Goal: Information Seeking & Learning: Learn about a topic

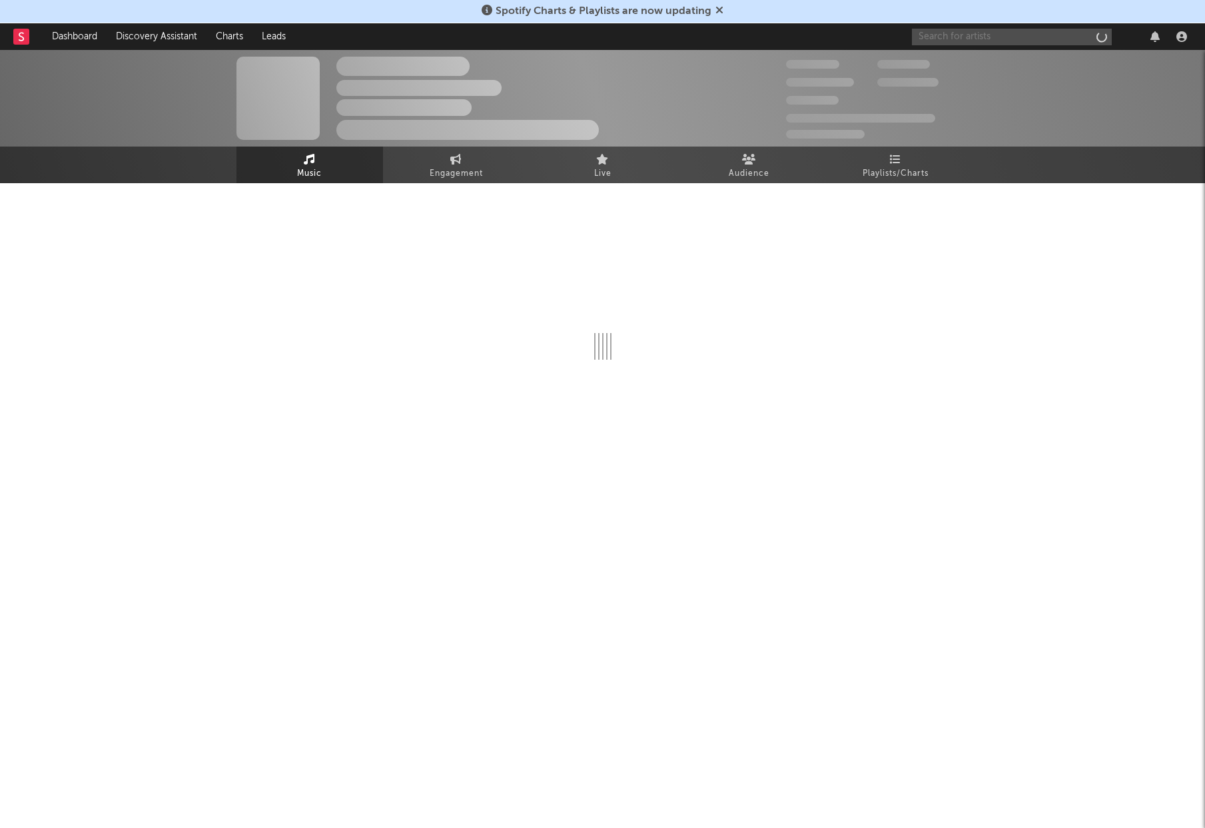
click at [949, 44] on input "text" at bounding box center [1012, 37] width 200 height 17
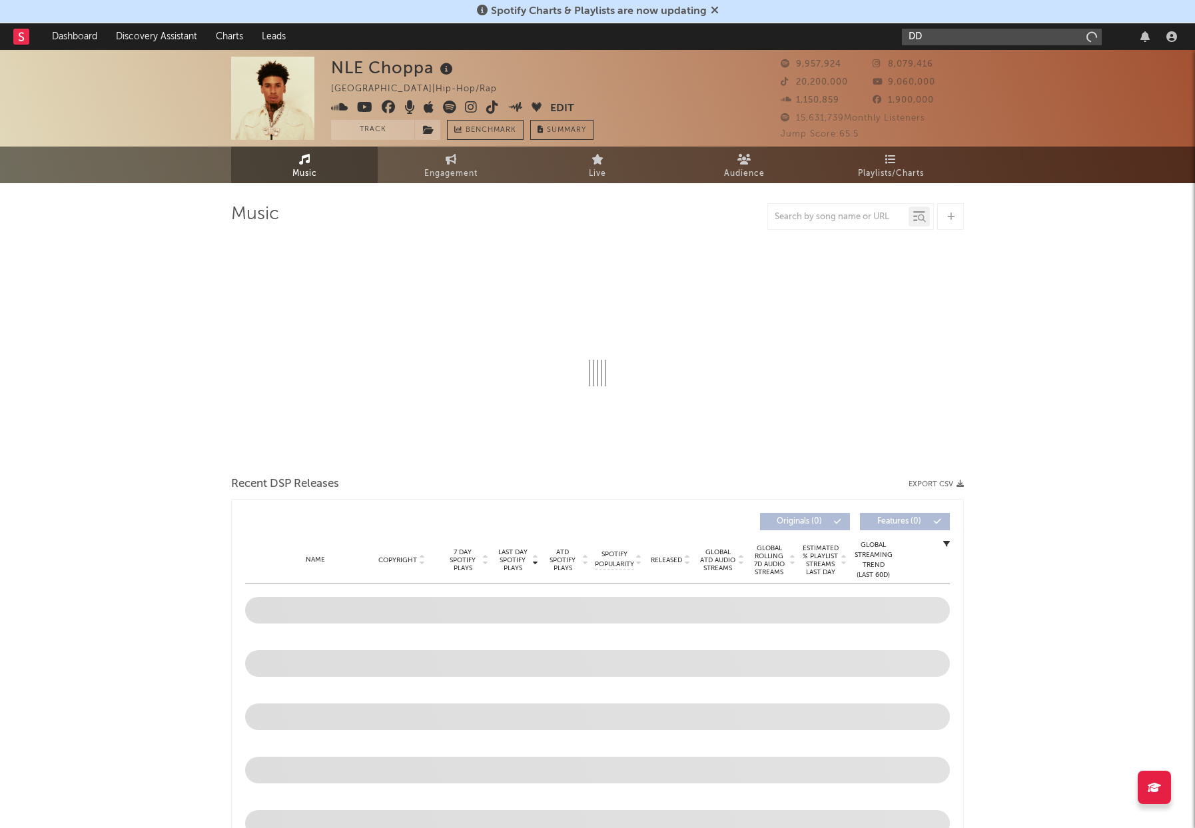
type input "DDG"
select select "6m"
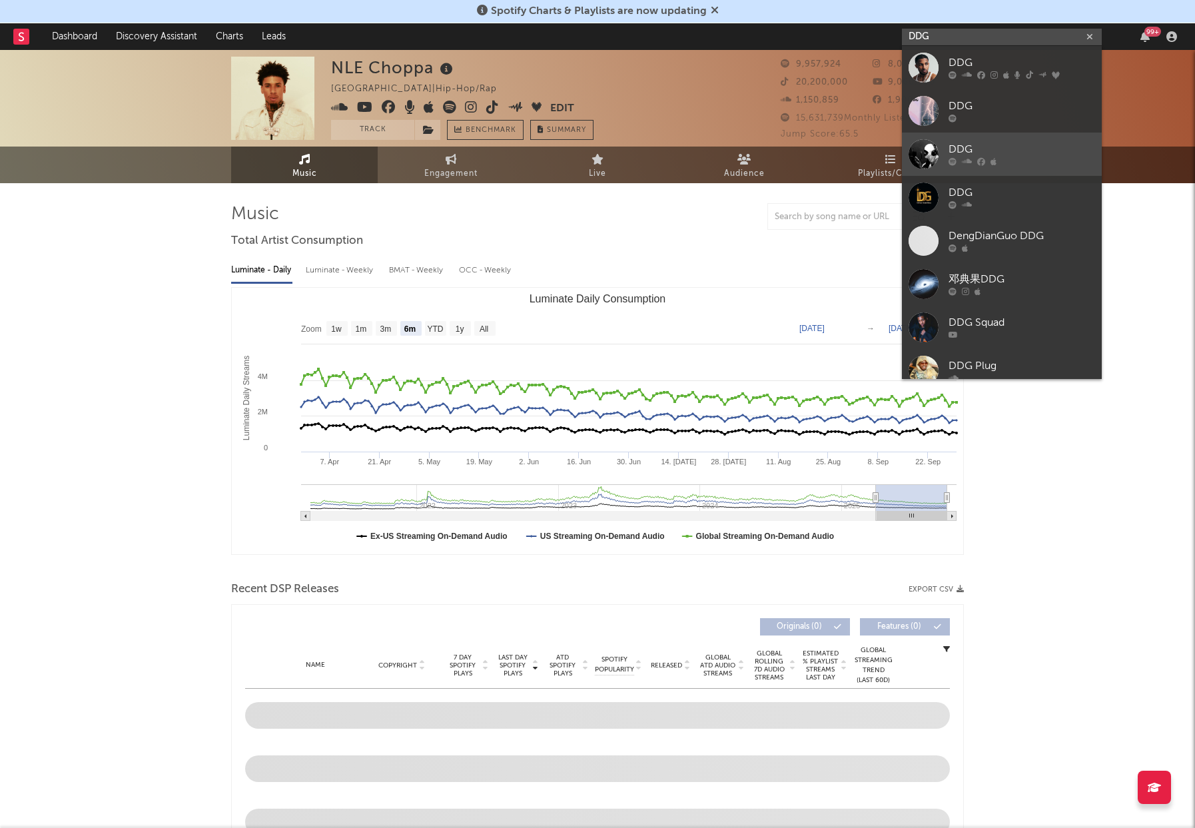
type input "DDG"
click at [1020, 161] on div at bounding box center [1021, 162] width 147 height 8
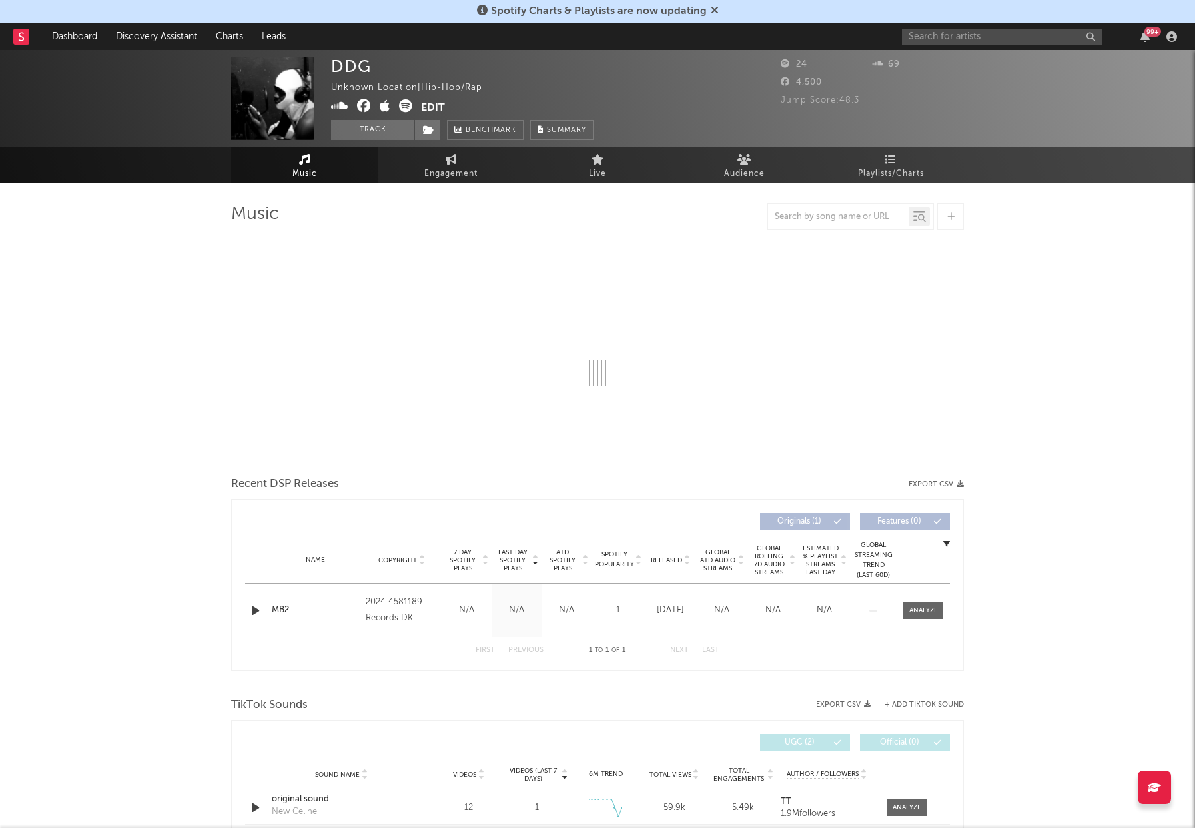
select select "1w"
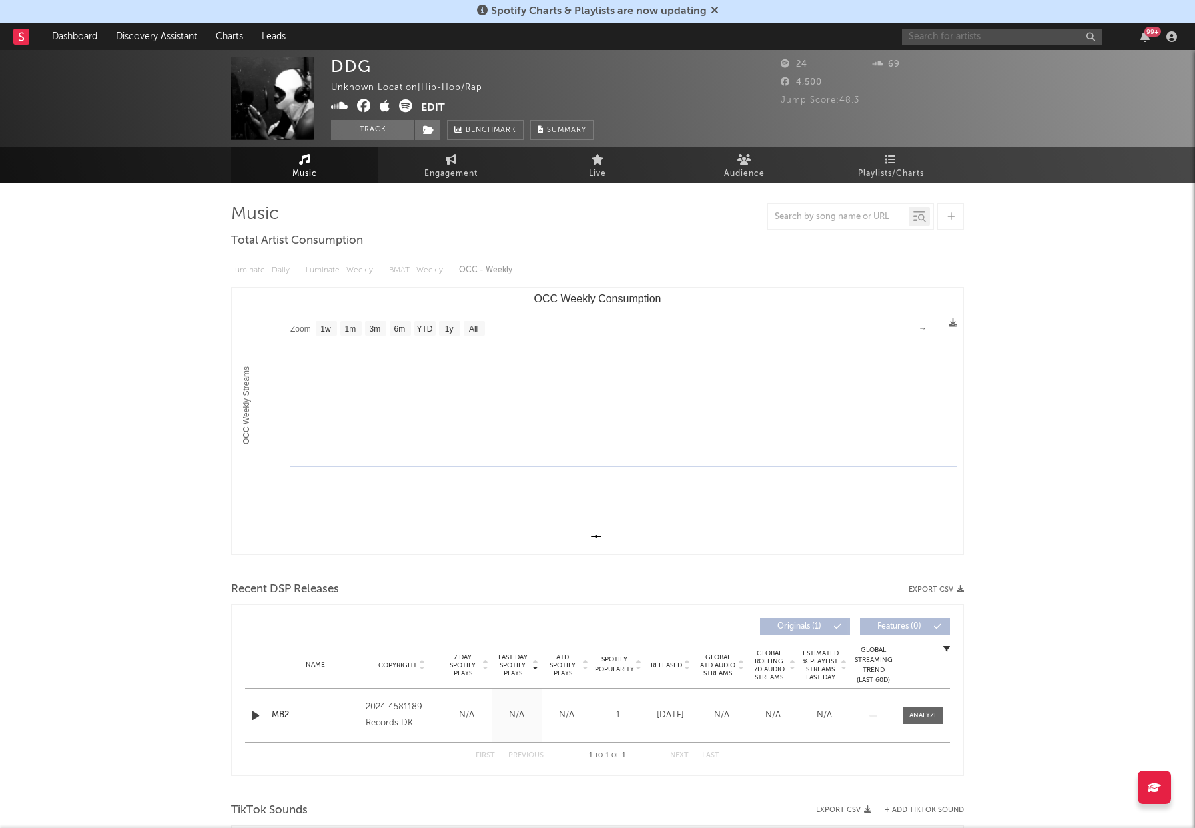
click at [1012, 33] on input "text" at bounding box center [1002, 37] width 200 height 17
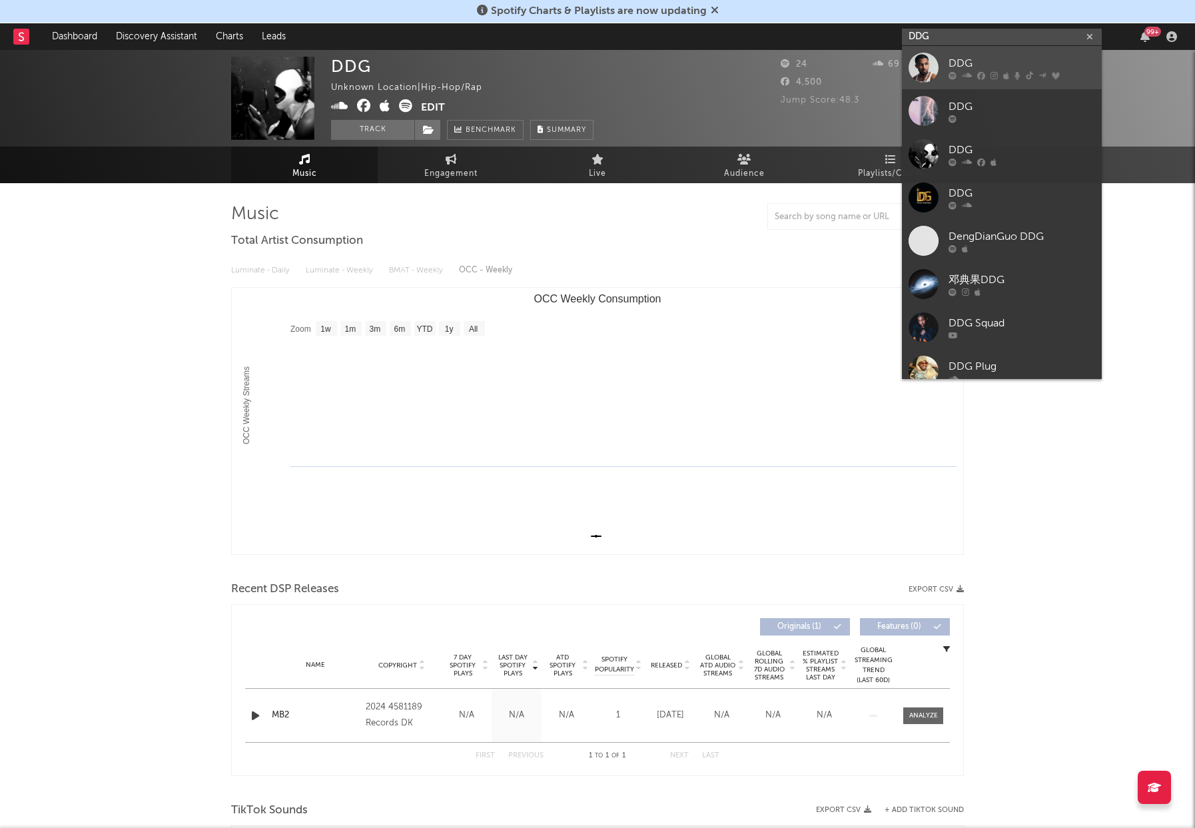
type input "DDG"
click at [980, 74] on icon at bounding box center [981, 75] width 8 height 8
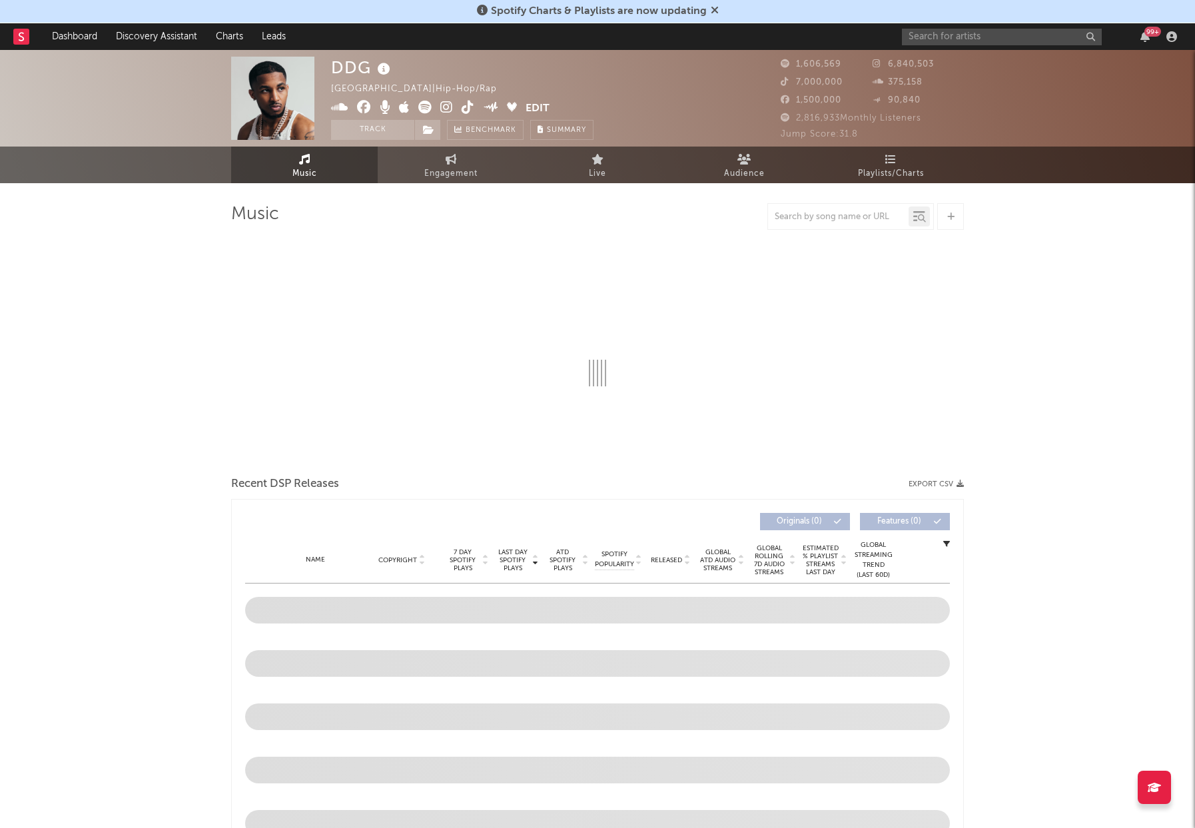
select select "6m"
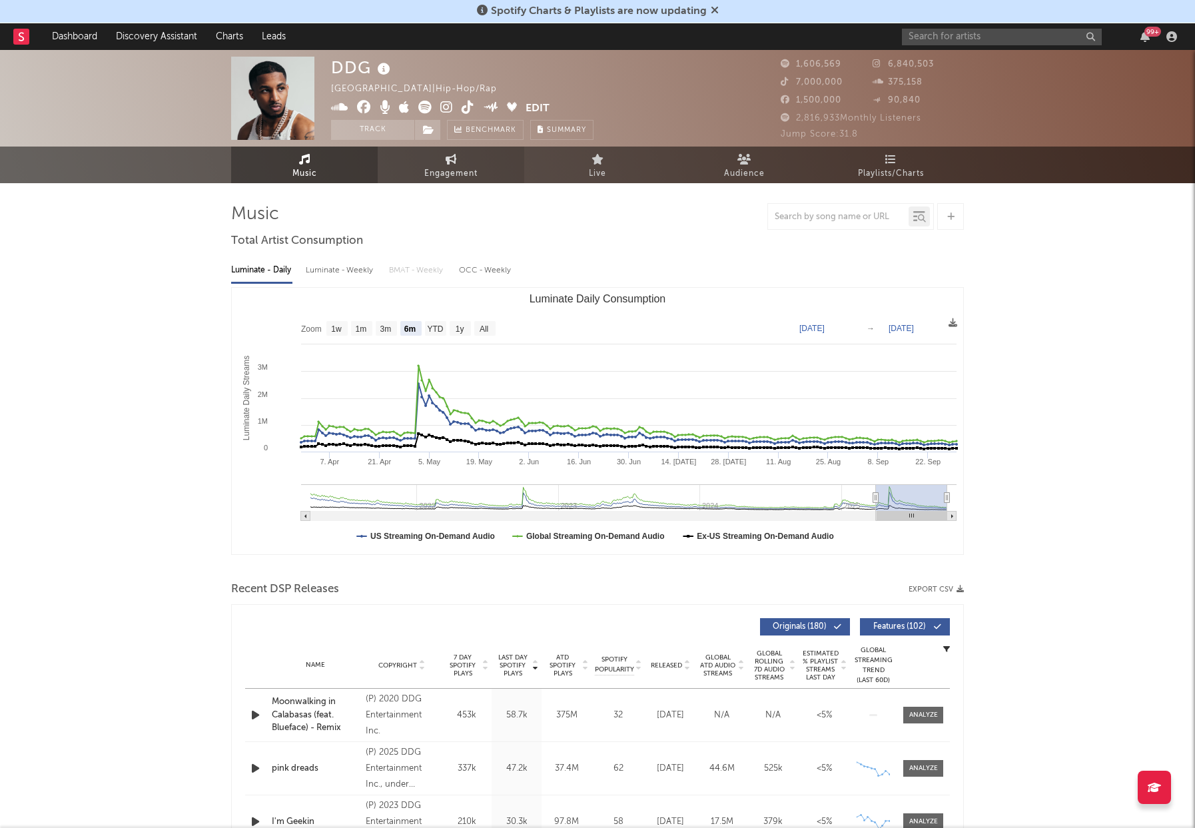
click at [444, 159] on link "Engagement" at bounding box center [451, 165] width 147 height 37
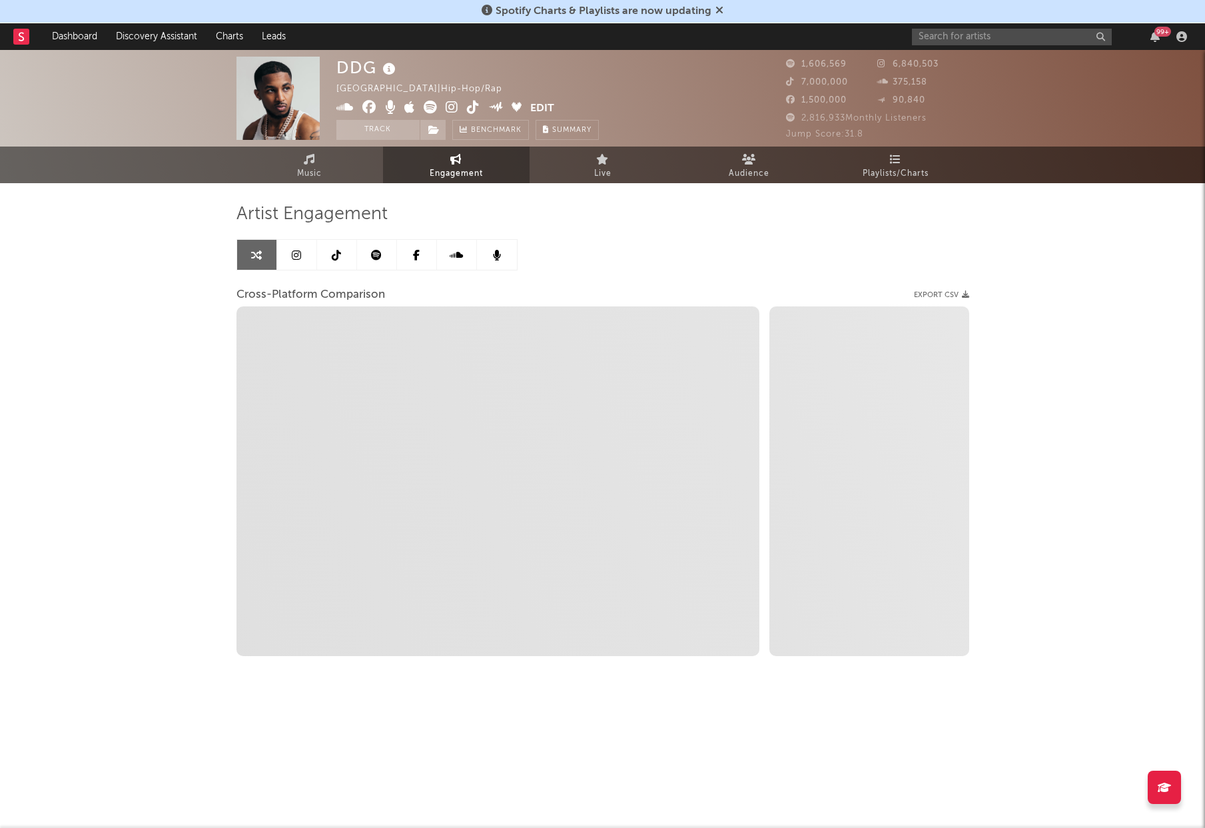
select select "1w"
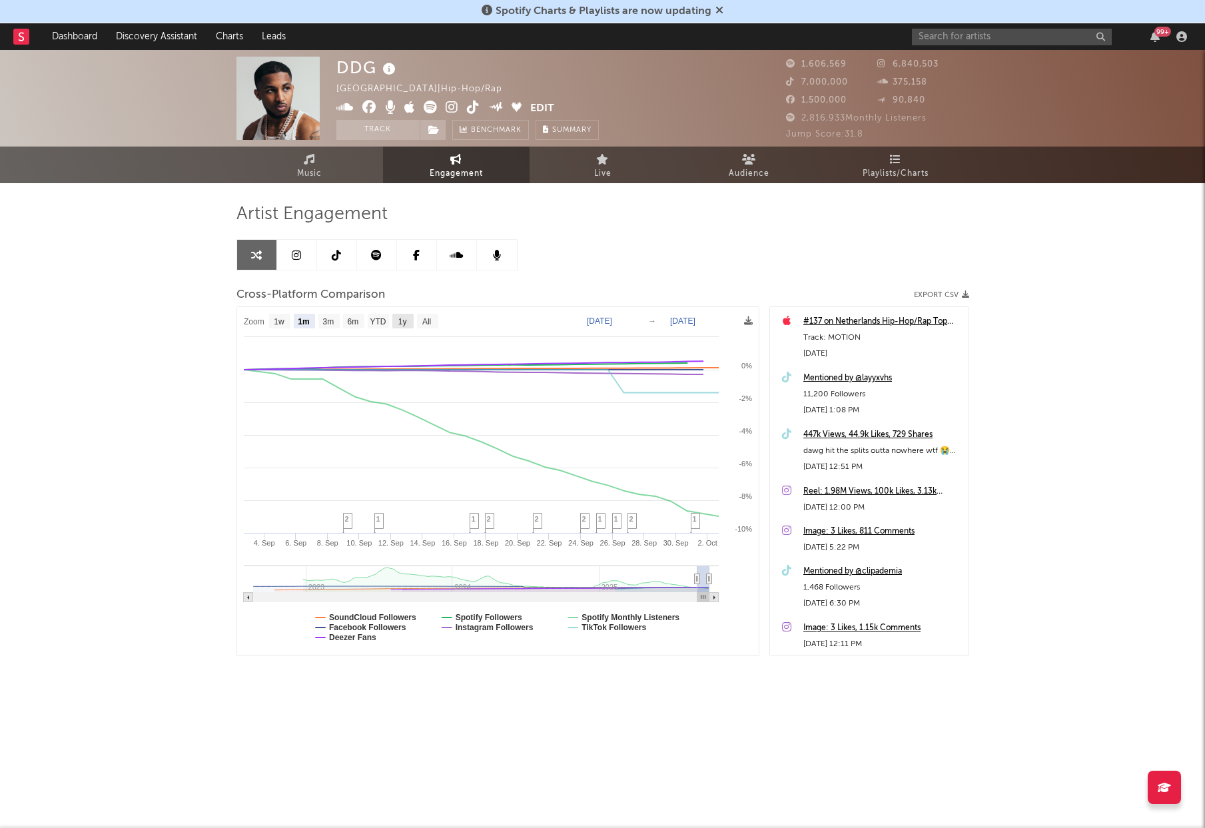
click at [405, 320] on text "1y" at bounding box center [402, 321] width 9 height 9
select select "1y"
type input "[DATE]"
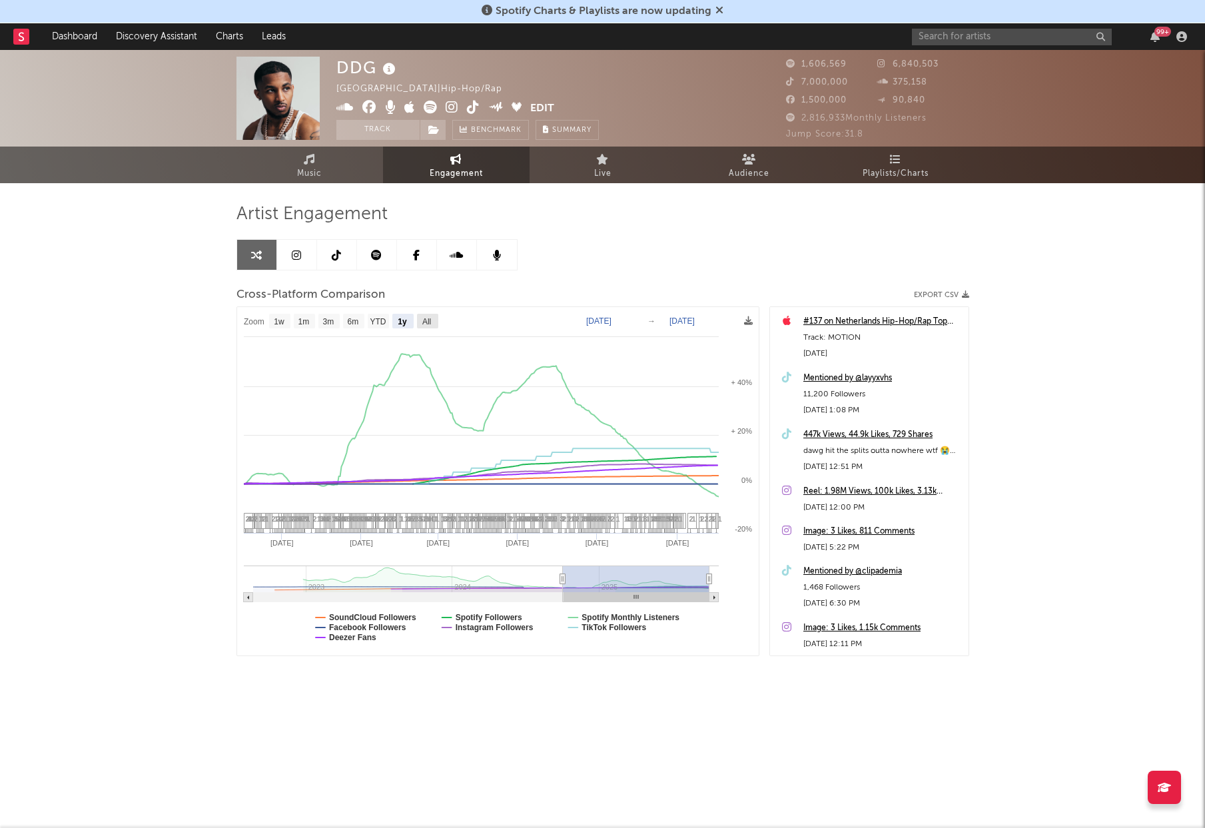
click at [434, 322] on rect at bounding box center [427, 321] width 21 height 15
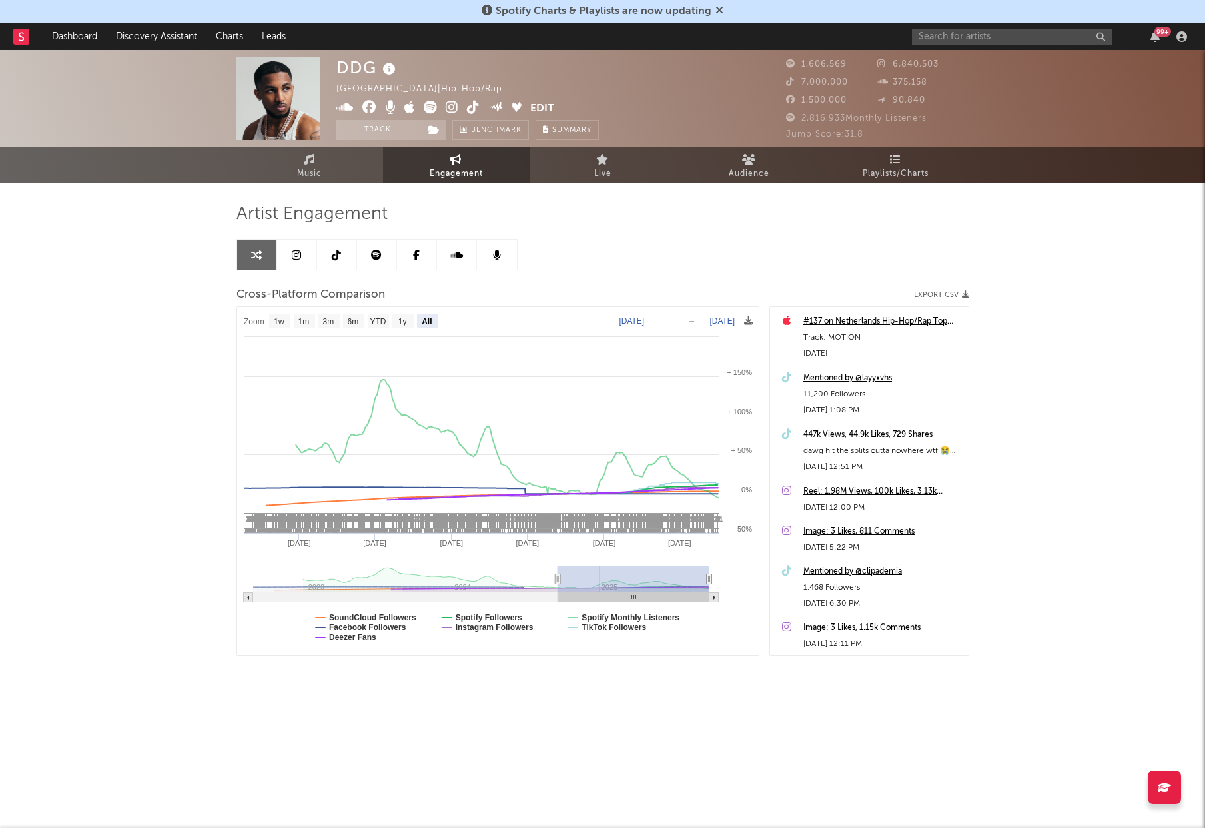
select select "All"
type input "[DATE]"
select select "All"
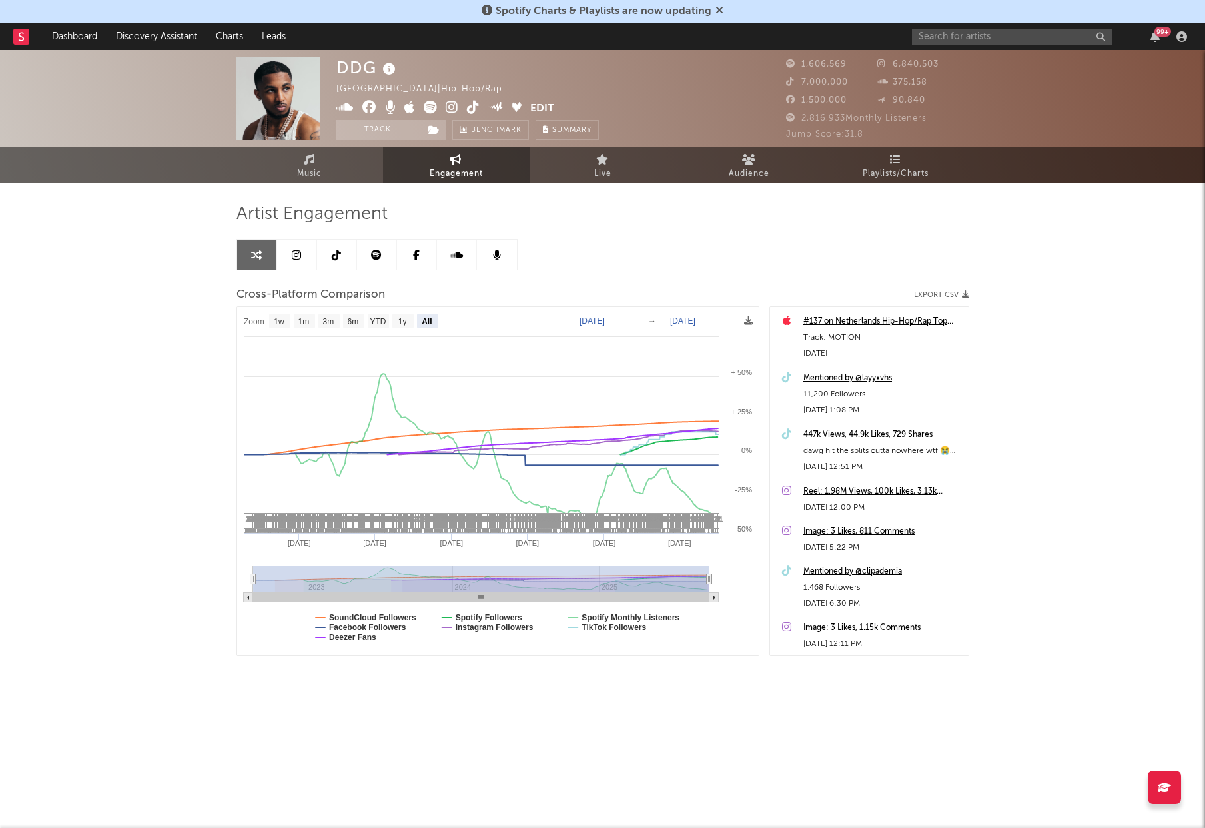
click at [1074, 481] on div "DDG [GEOGRAPHIC_DATA] | Hip-Hop/Rap Edit Track Benchmark Summary 1,606,569 6,84…" at bounding box center [602, 399] width 1205 height 699
click at [296, 255] on icon at bounding box center [296, 255] width 9 height 11
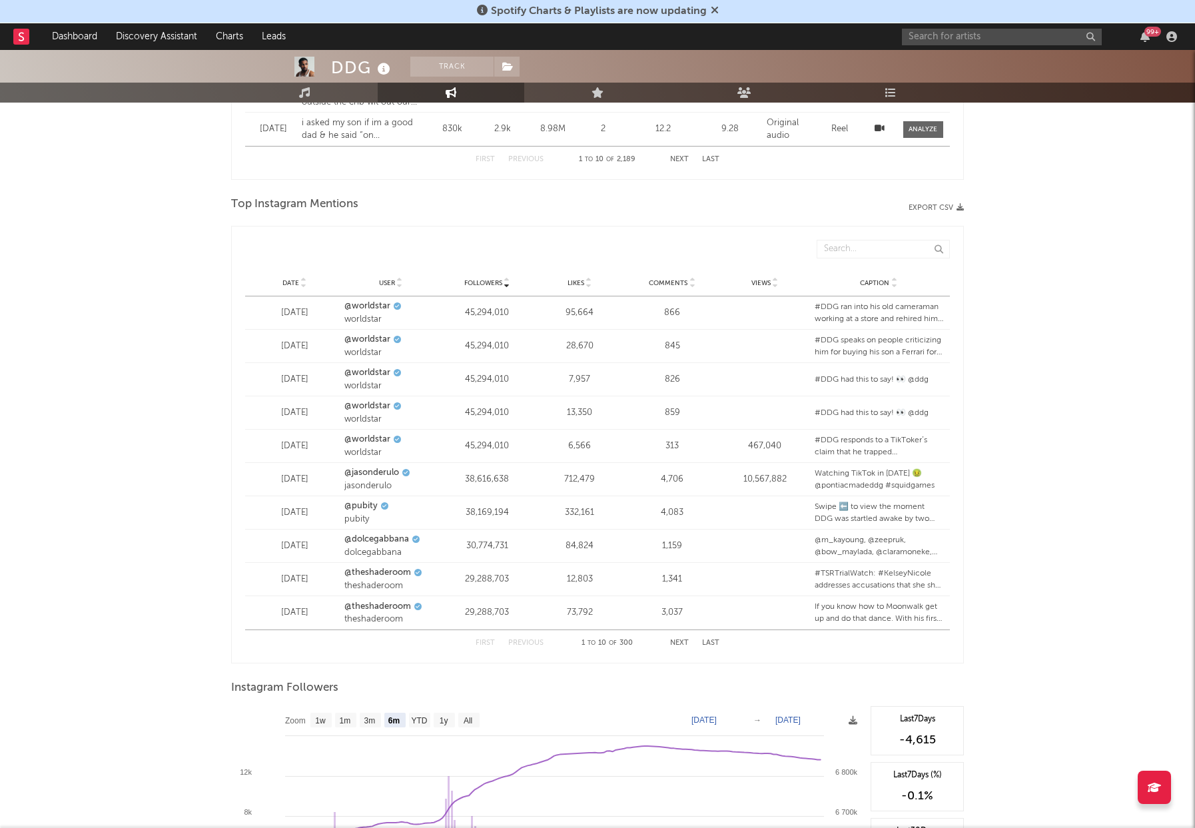
scroll to position [1724, 0]
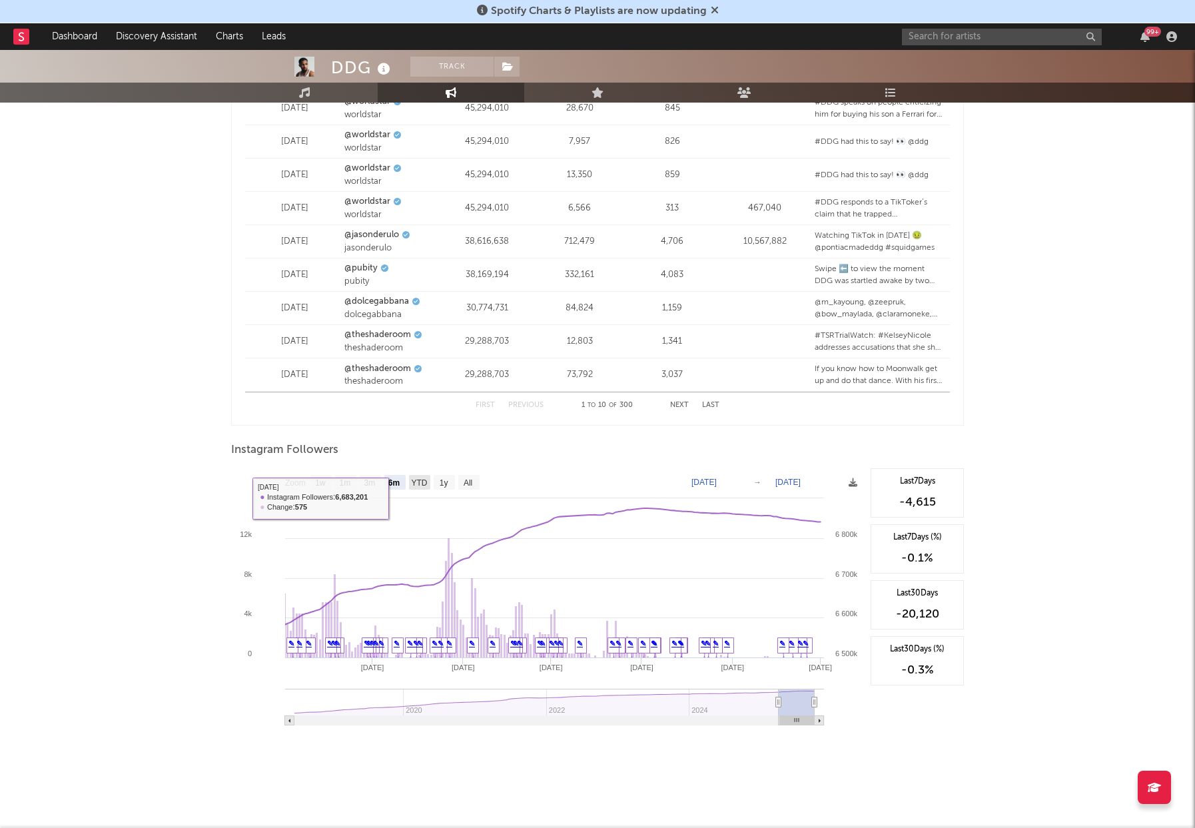
click at [424, 486] on text "YTD" at bounding box center [419, 482] width 16 height 9
select select "YTD"
type input "[DATE]"
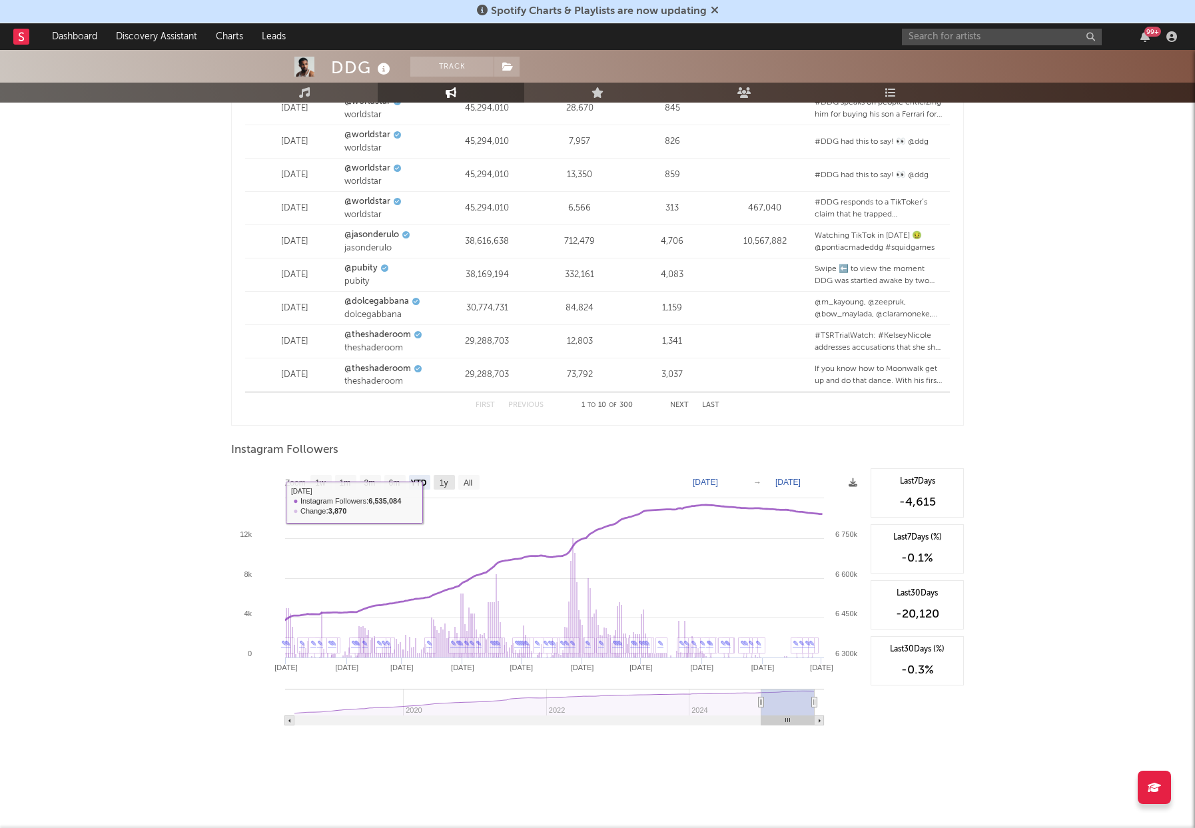
click at [444, 478] on text "1y" at bounding box center [444, 482] width 9 height 9
select select "1y"
type input "[DATE]"
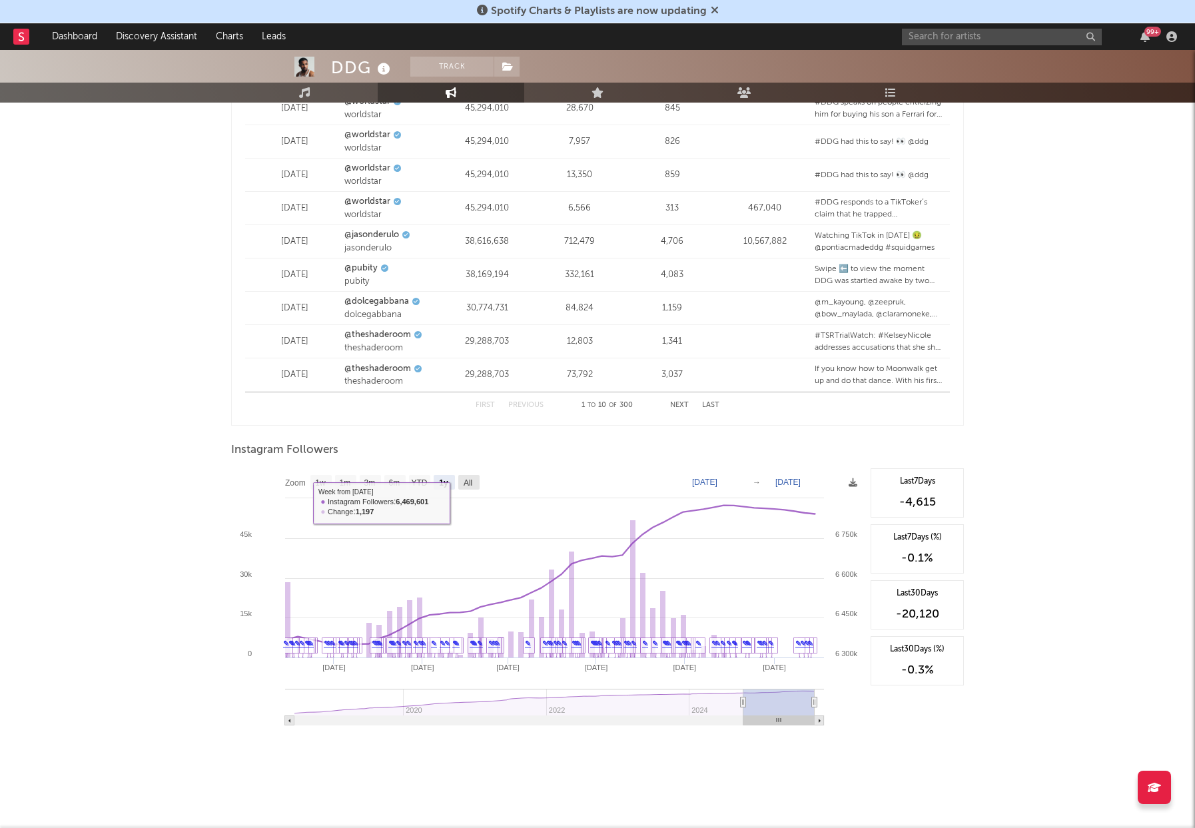
click at [468, 484] on text "All" at bounding box center [468, 482] width 9 height 9
select select "All"
type input "[DATE]"
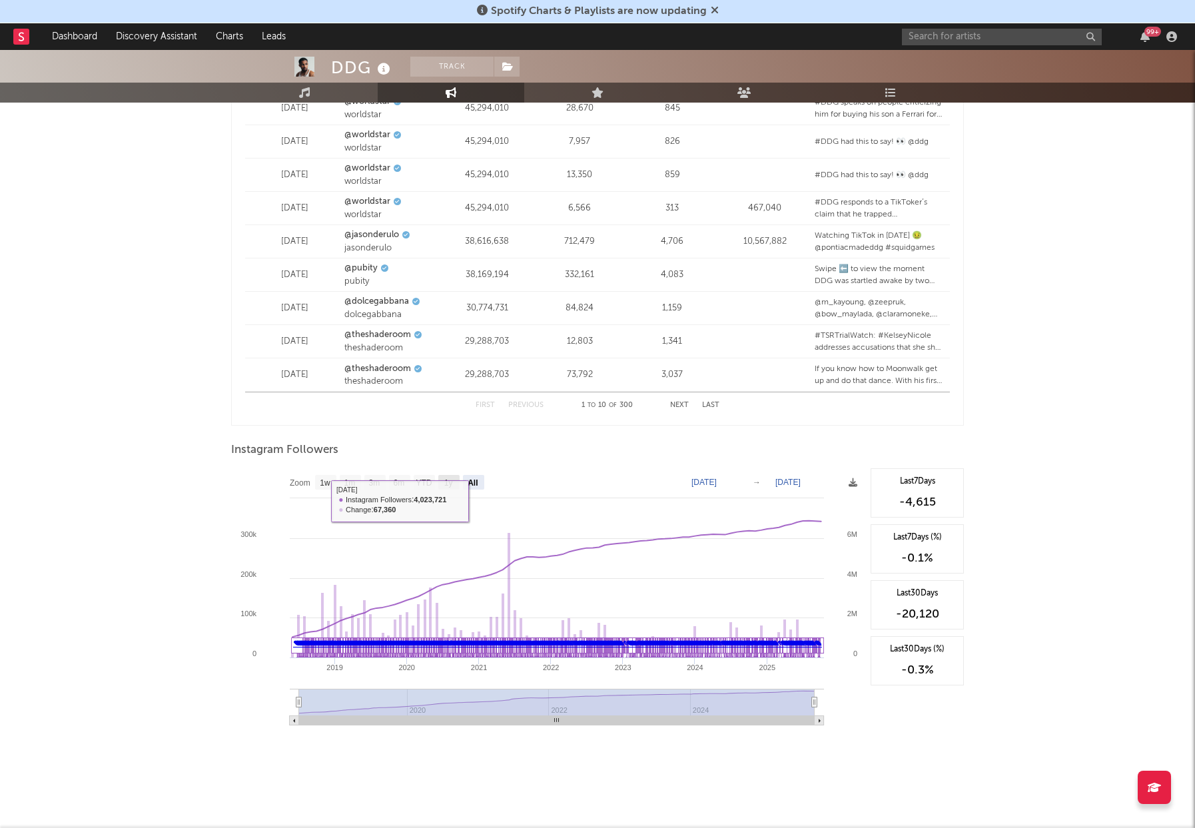
click at [448, 478] on text "1y" at bounding box center [448, 482] width 9 height 9
select select "1y"
type input "[DATE]"
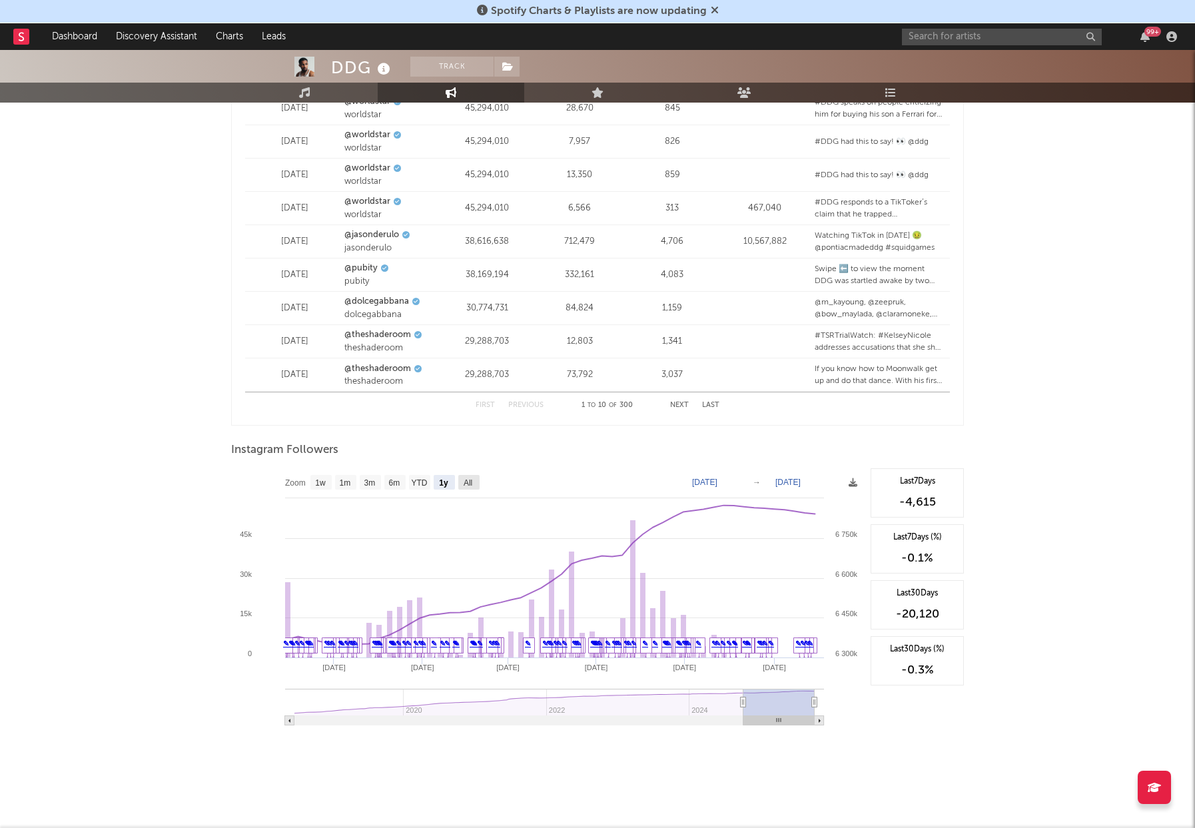
click at [468, 480] on text "All" at bounding box center [468, 482] width 9 height 9
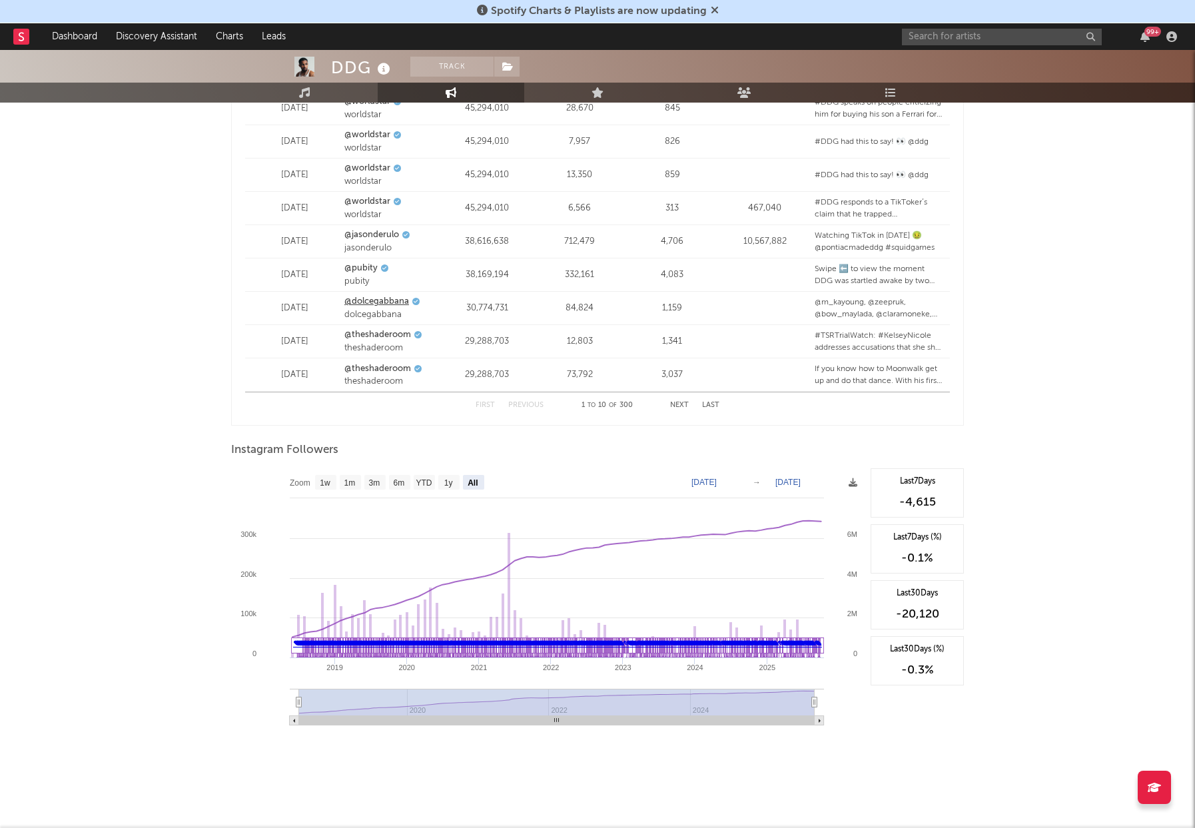
select select "All"
type input "[DATE]"
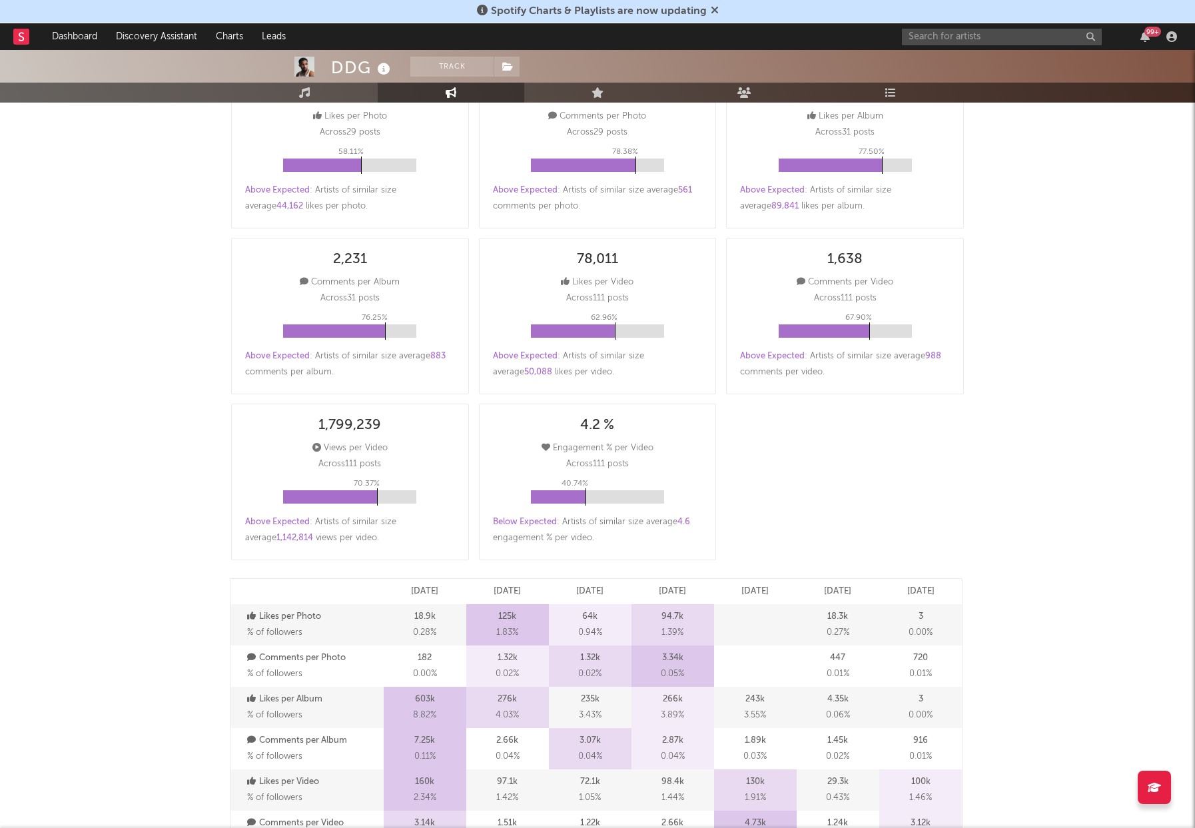
scroll to position [0, 0]
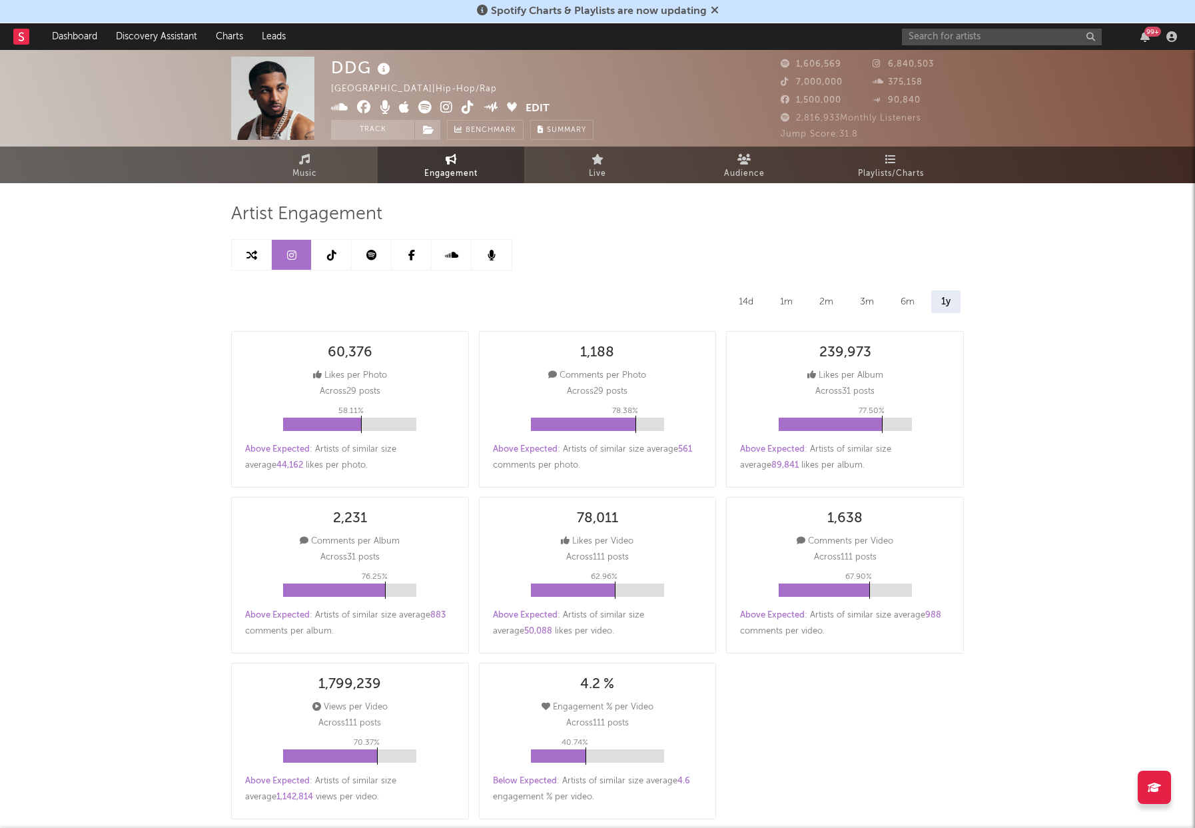
click at [340, 254] on link at bounding box center [332, 255] width 40 height 30
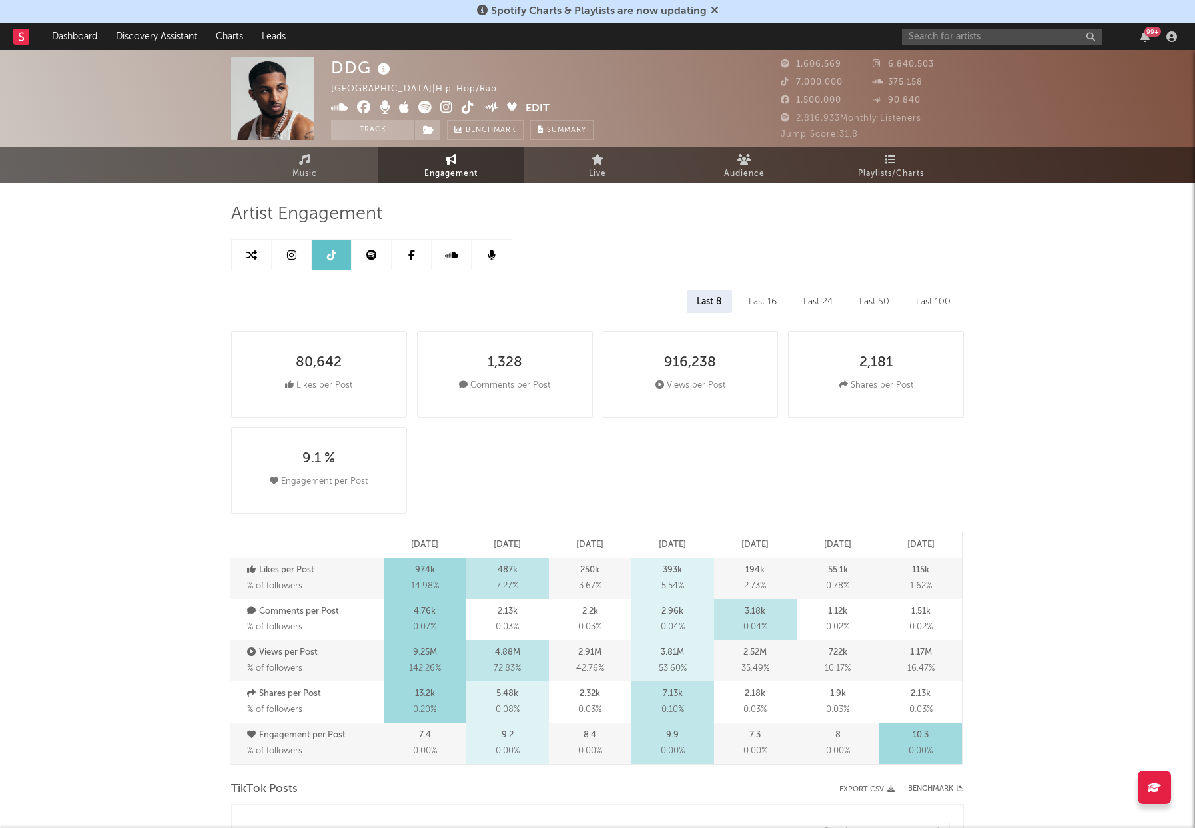
select select "6m"
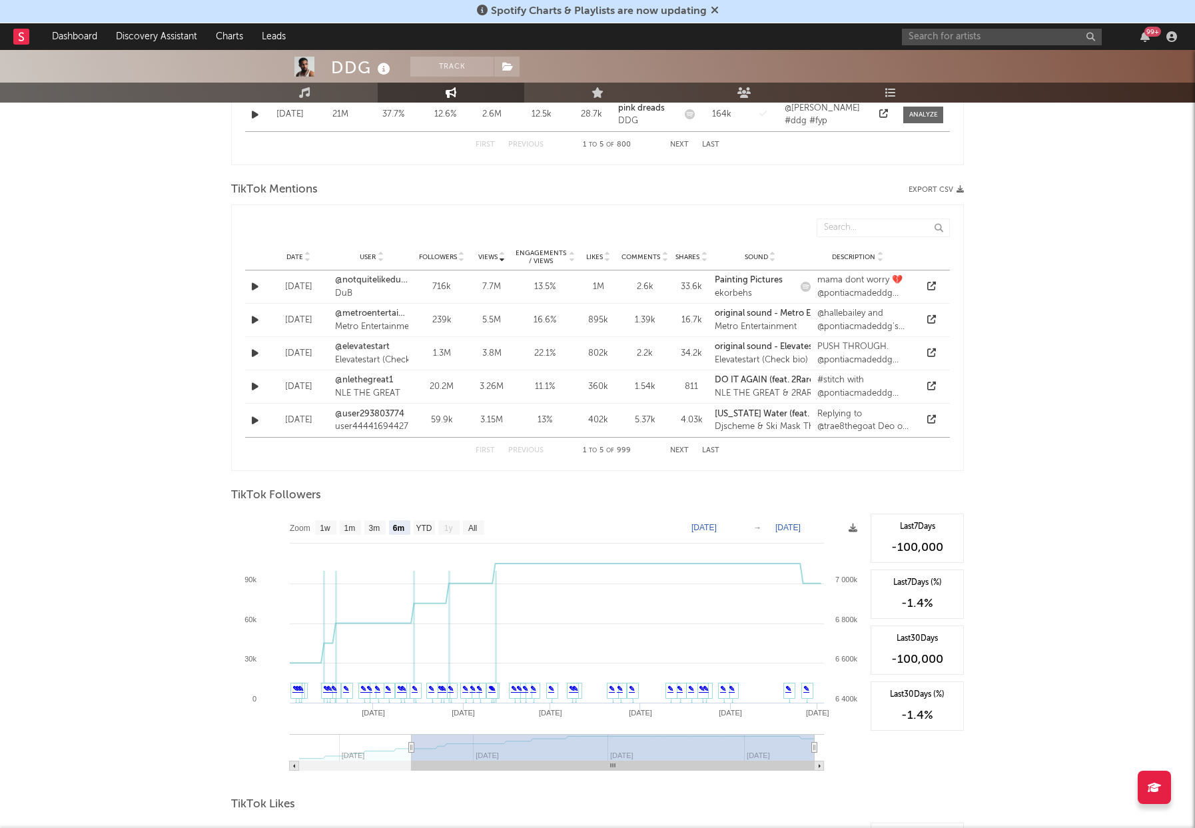
scroll to position [999, 0]
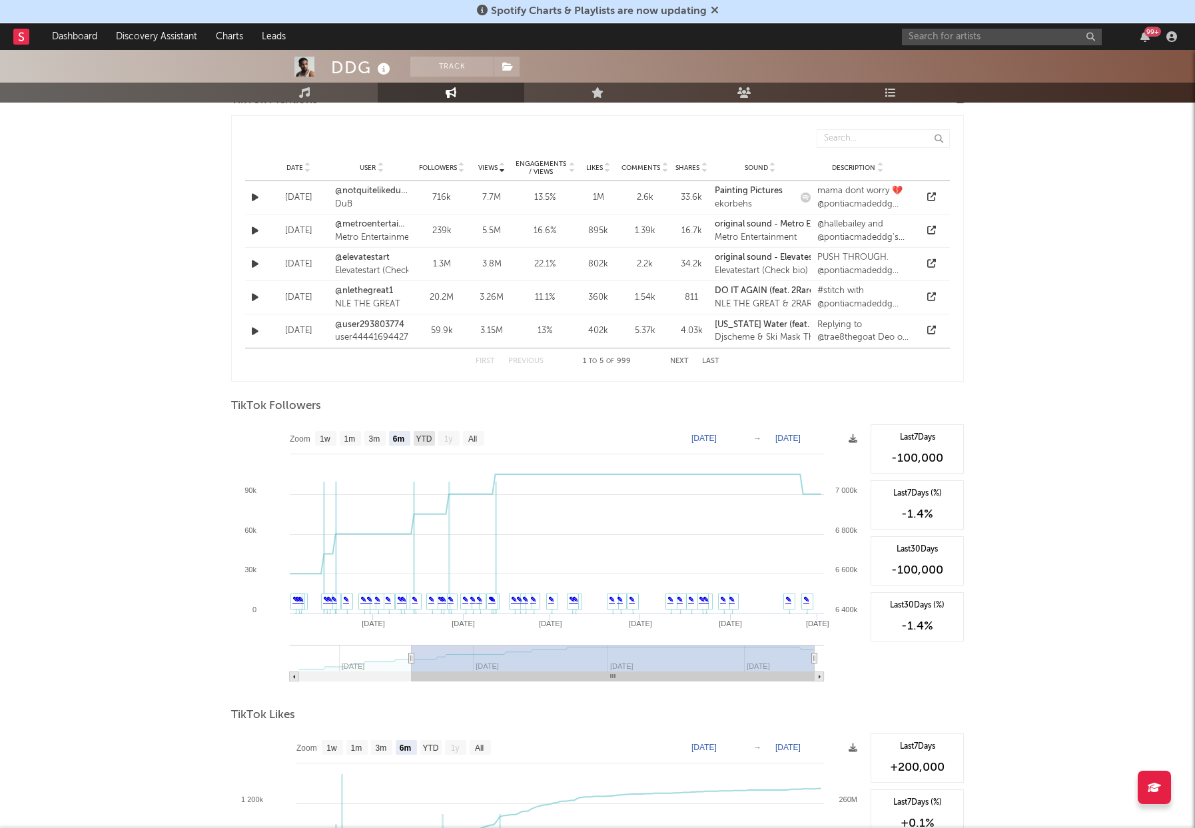
click at [428, 436] on text "YTD" at bounding box center [424, 438] width 16 height 9
select select "YTD"
type input "[DATE]"
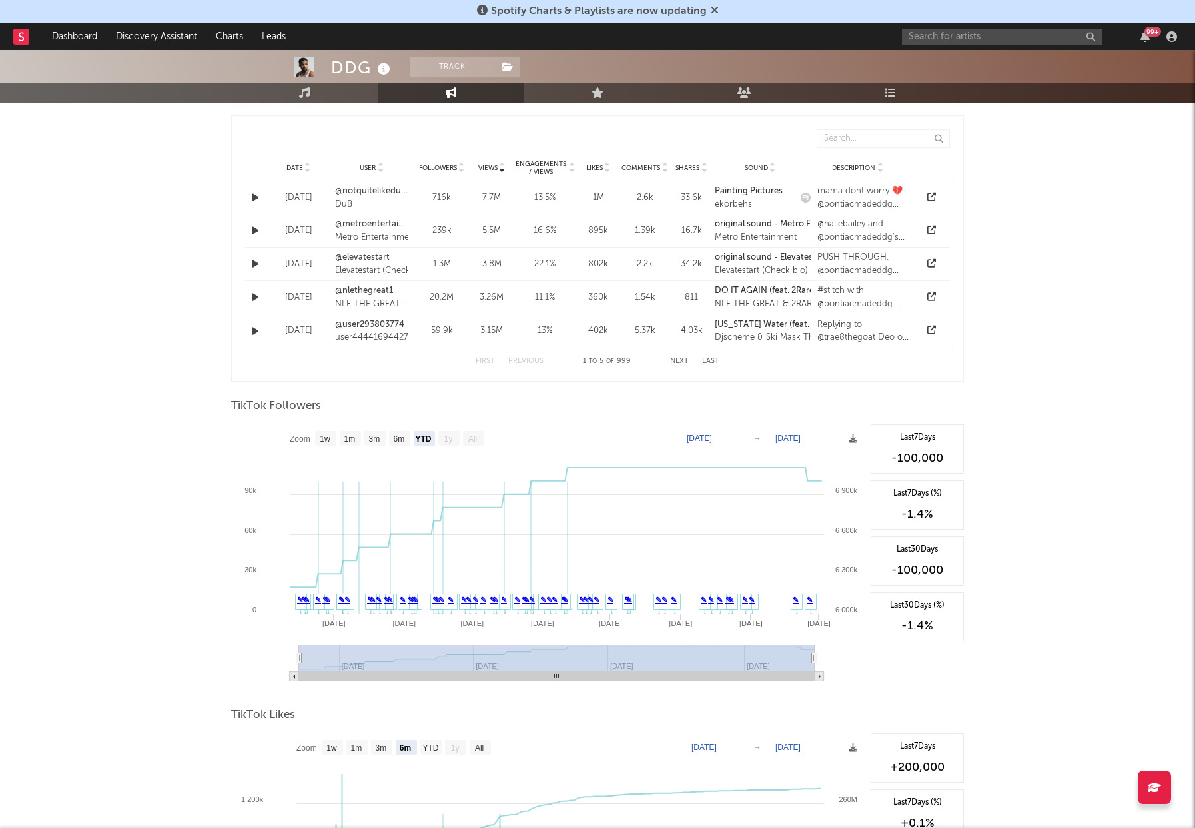
click at [475, 440] on text "All" at bounding box center [472, 438] width 9 height 9
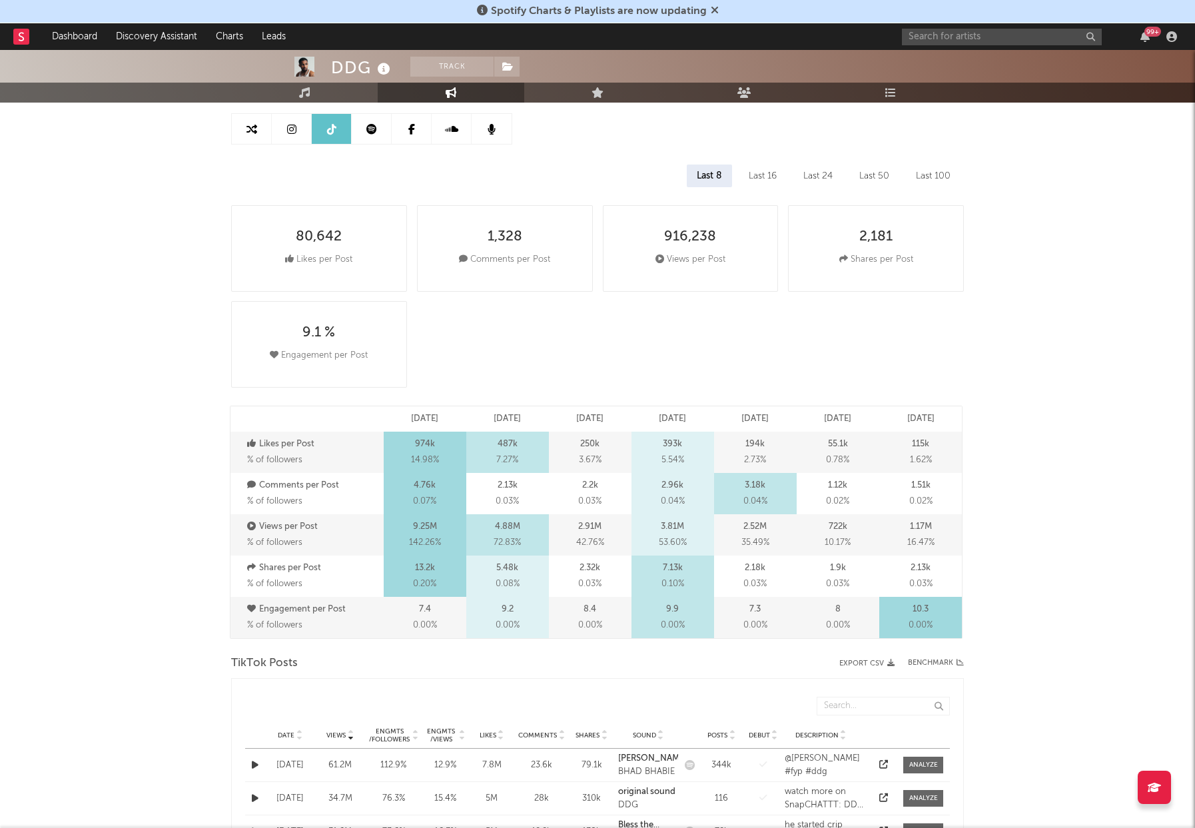
scroll to position [0, 0]
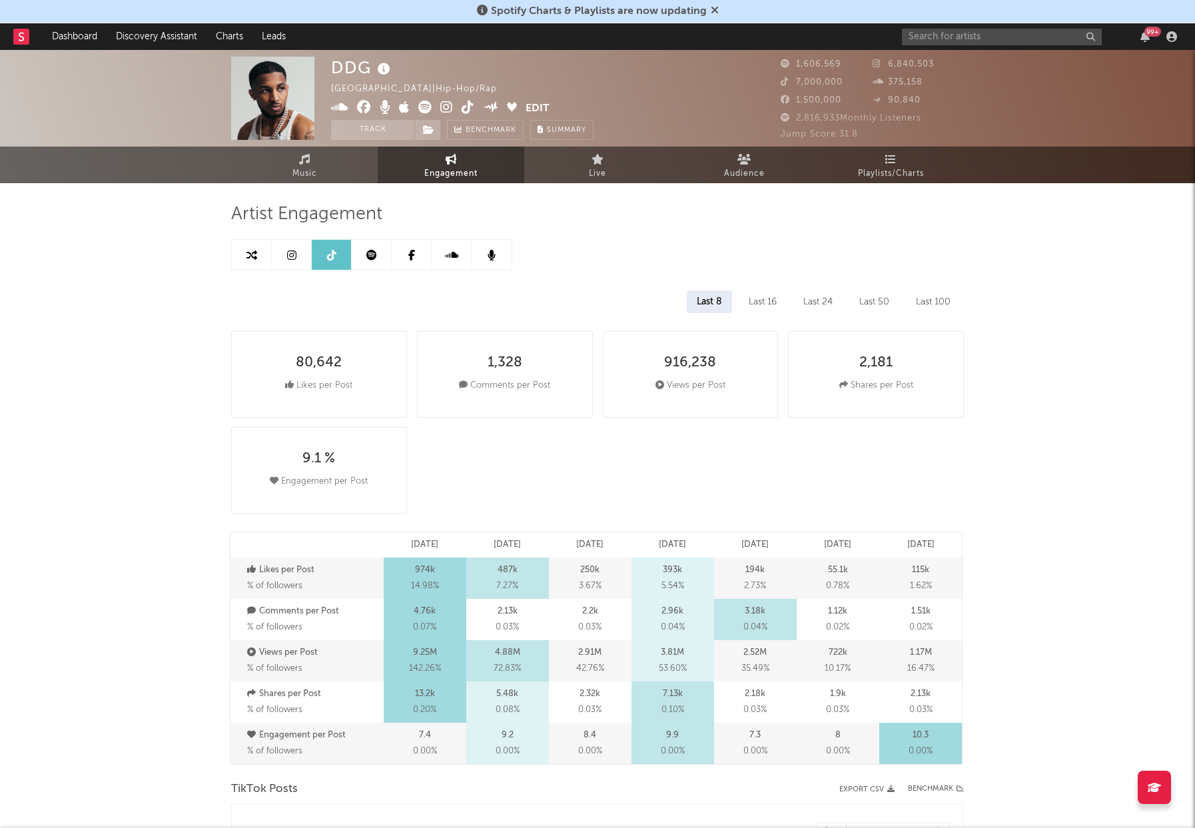
click at [463, 256] on link at bounding box center [452, 255] width 40 height 30
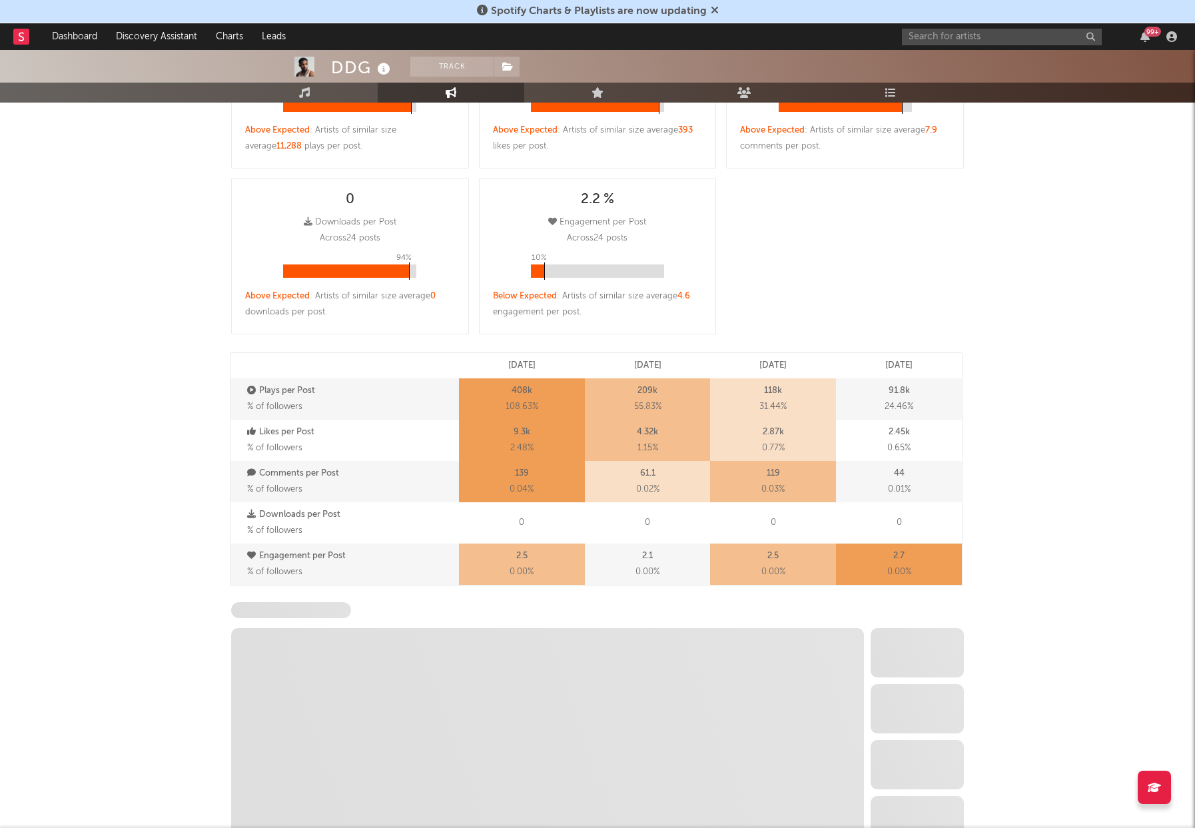
scroll to position [466, 0]
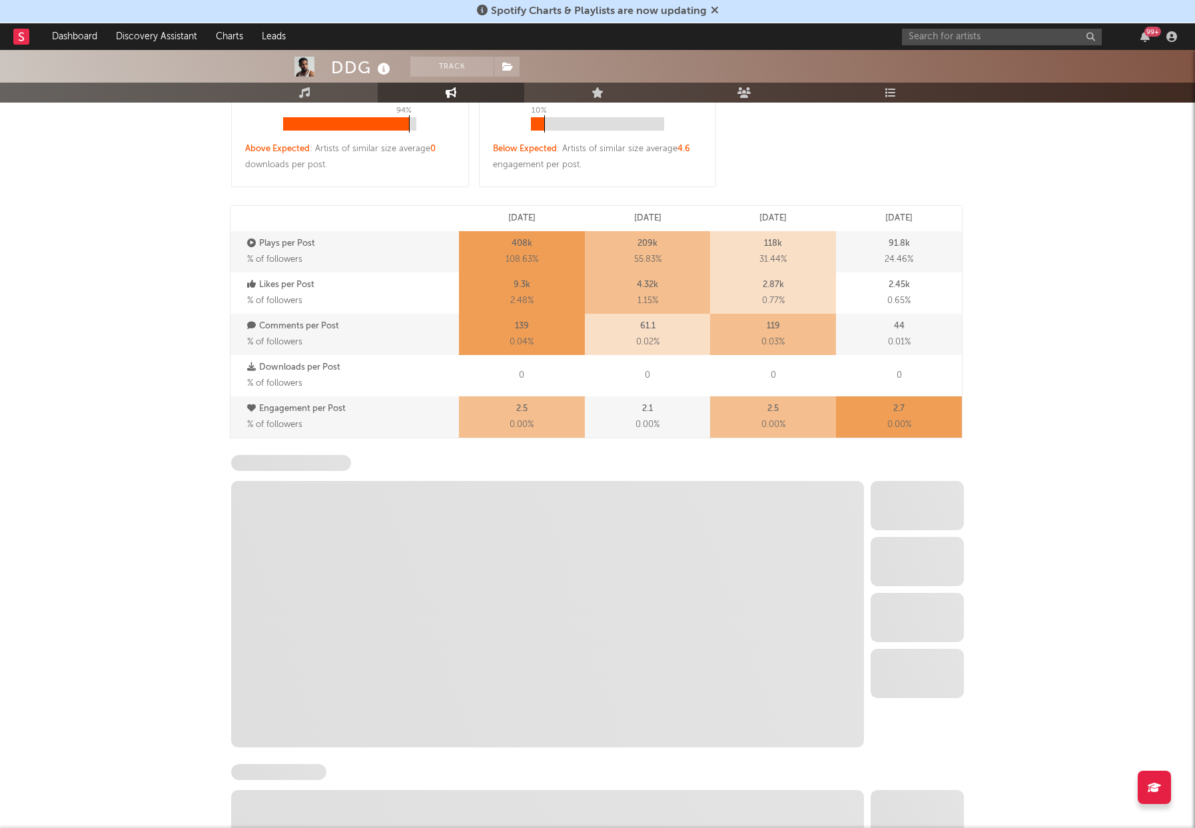
select select "1w"
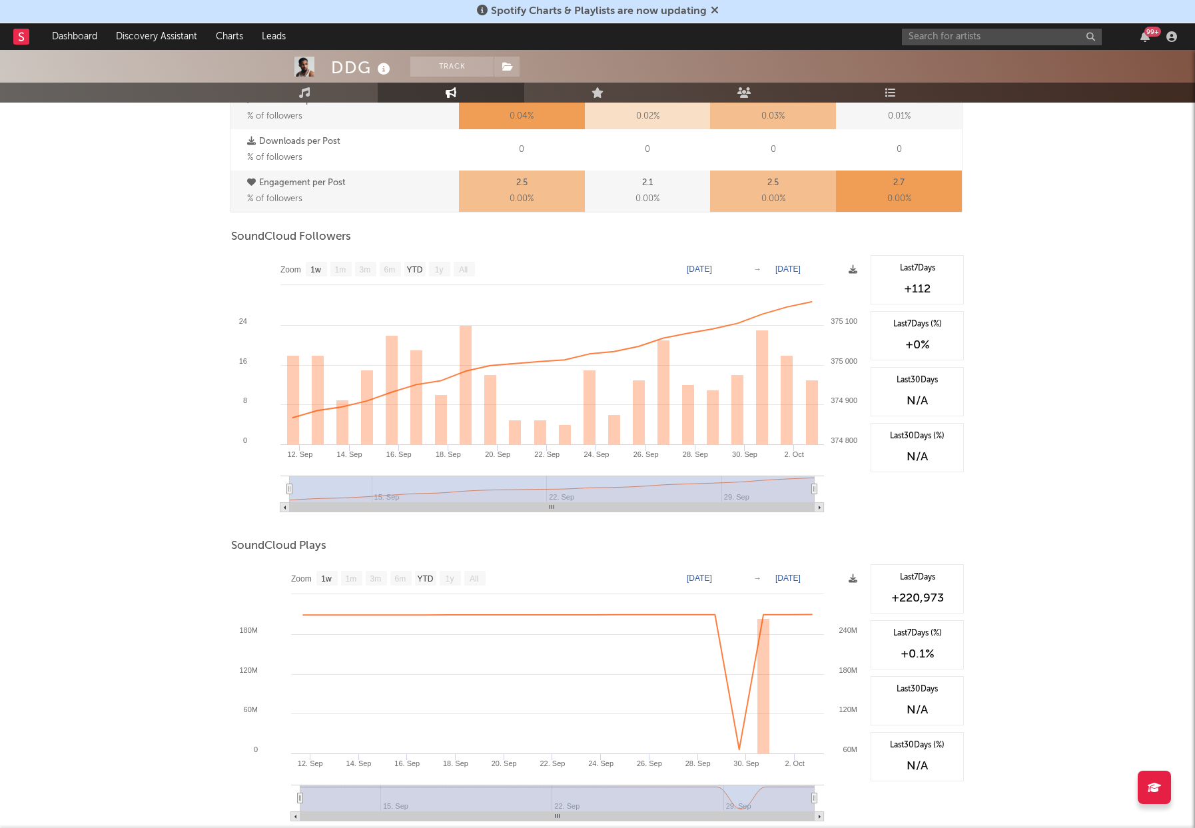
scroll to position [733, 0]
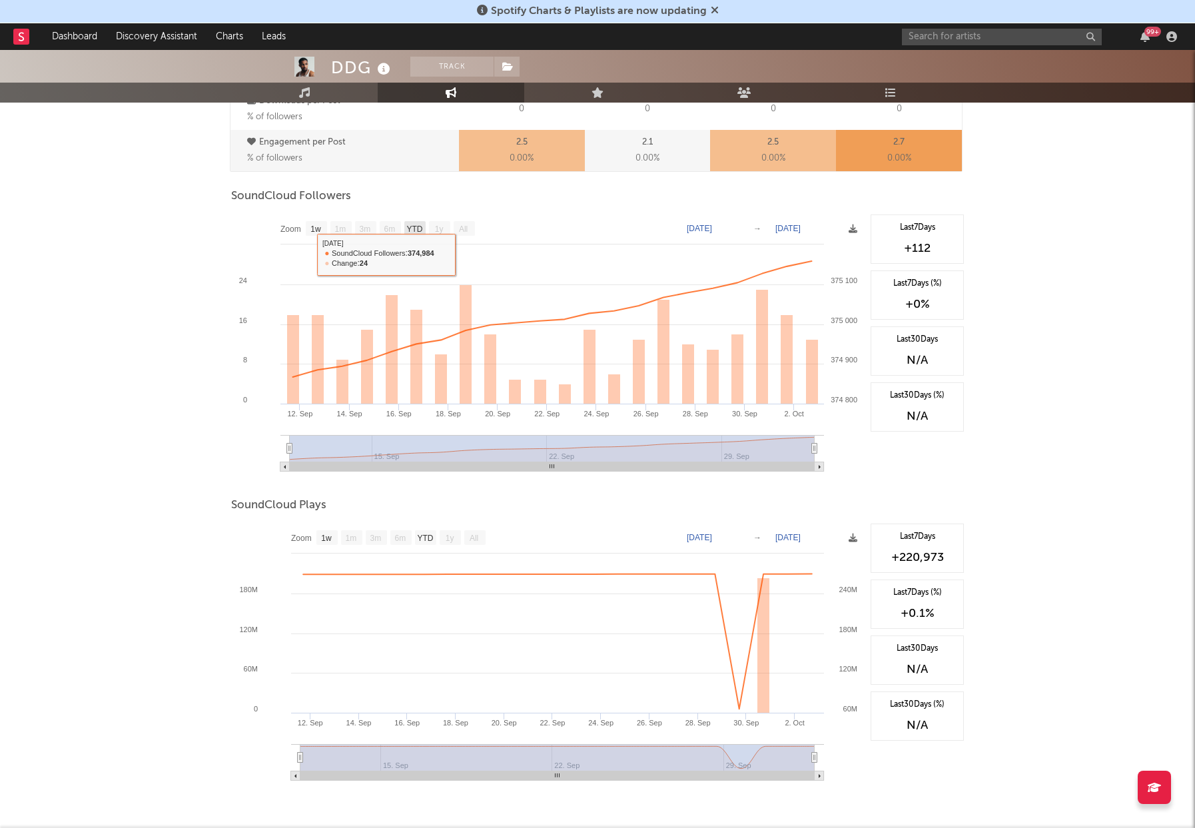
click at [415, 228] on text "YTD" at bounding box center [414, 228] width 16 height 9
select select "YTD"
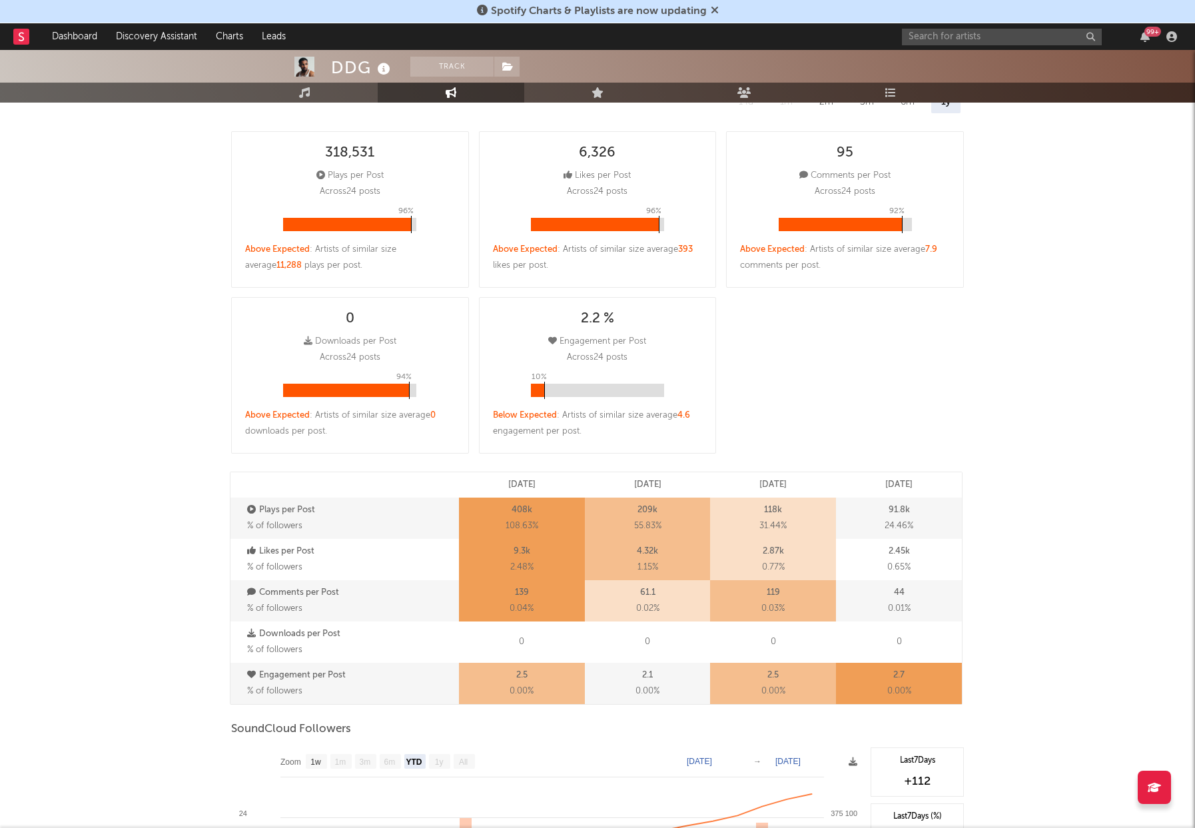
scroll to position [0, 0]
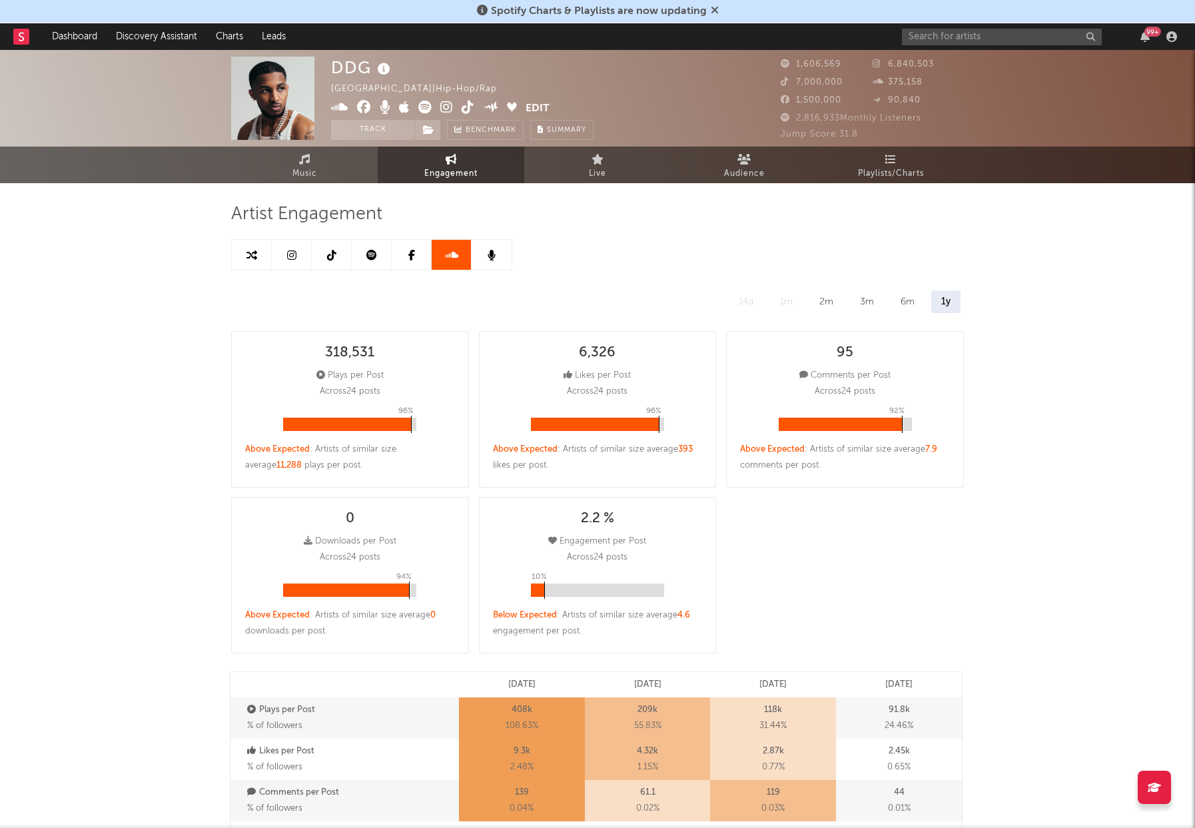
click at [370, 259] on icon at bounding box center [371, 255] width 11 height 11
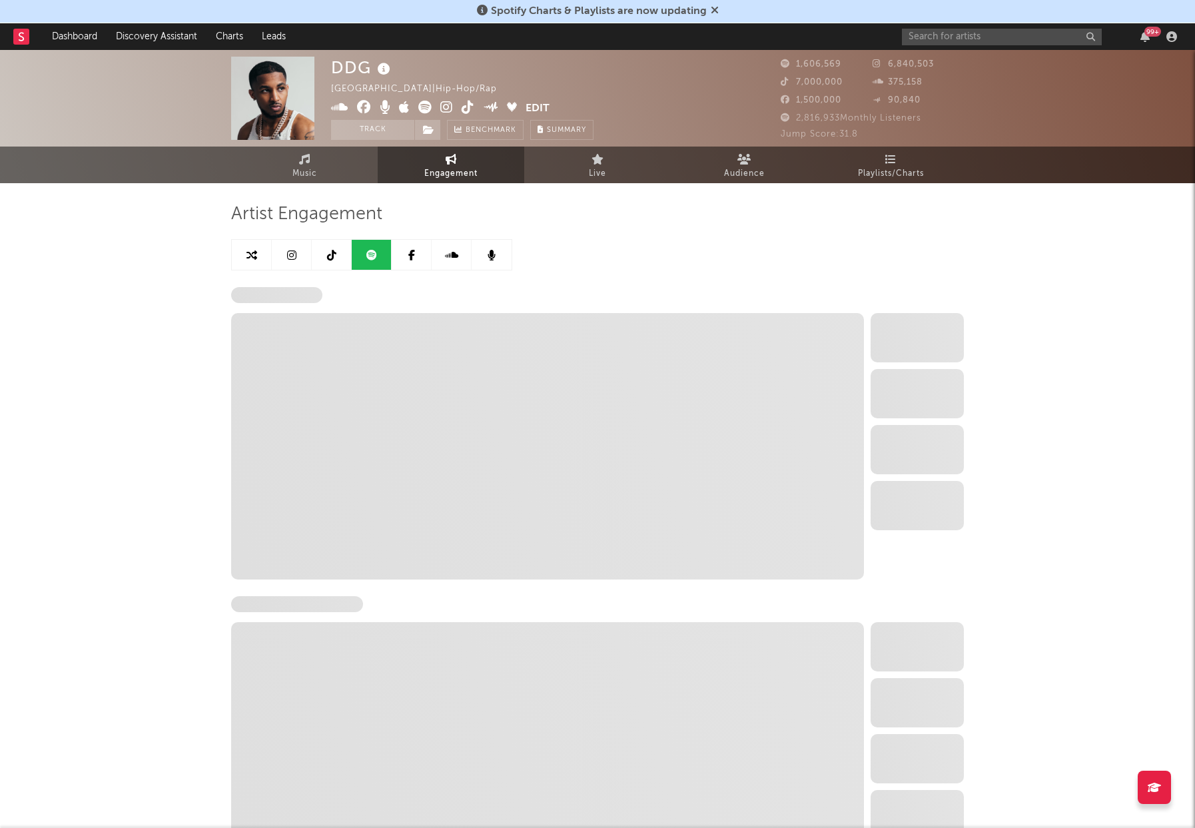
select select "6m"
select select "1w"
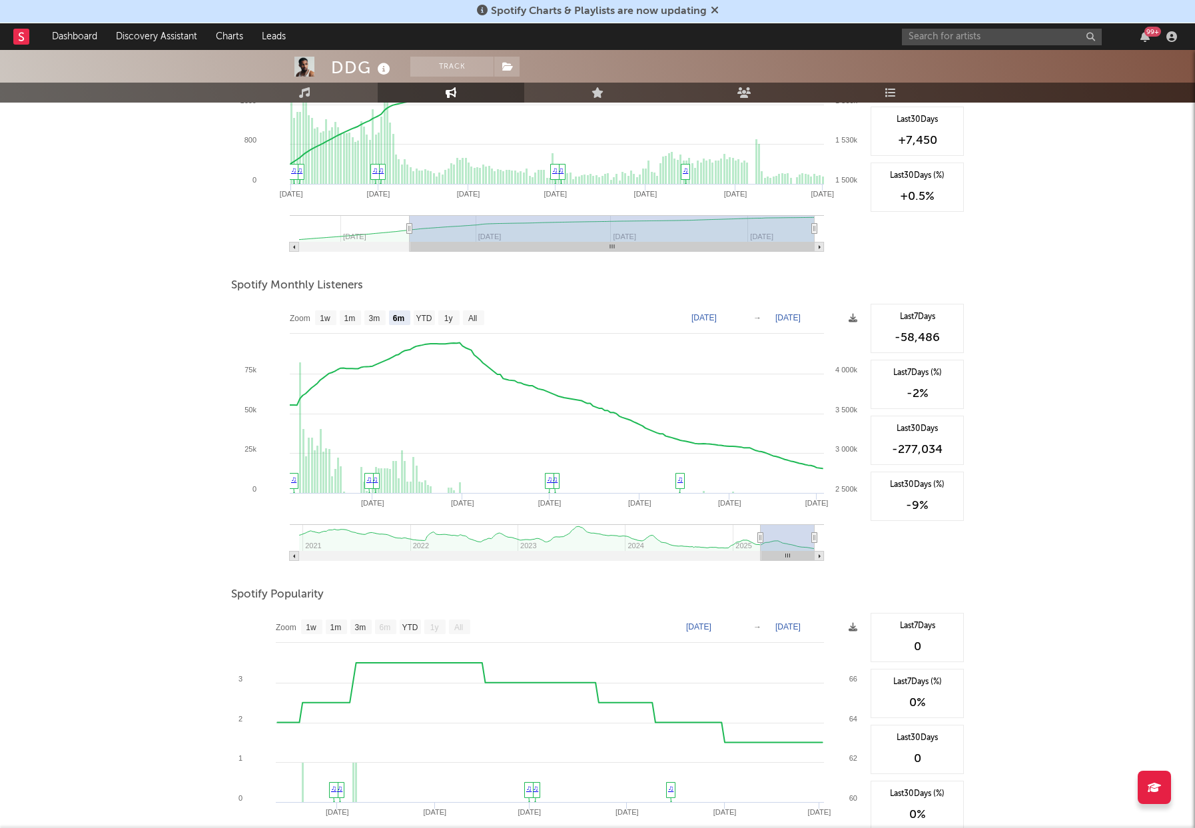
scroll to position [333, 0]
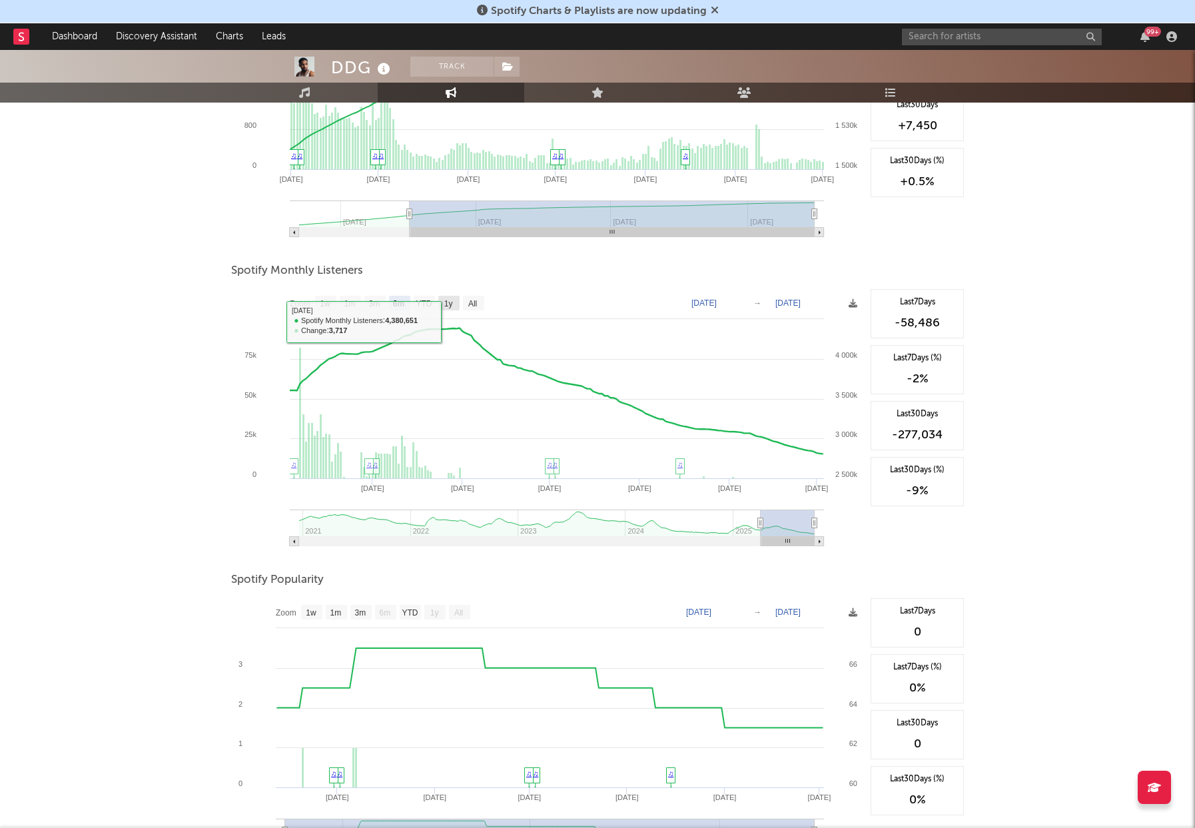
click at [448, 310] on rect at bounding box center [448, 303] width 21 height 15
select select "1y"
type input "[DATE]"
